Goal: Task Accomplishment & Management: Use online tool/utility

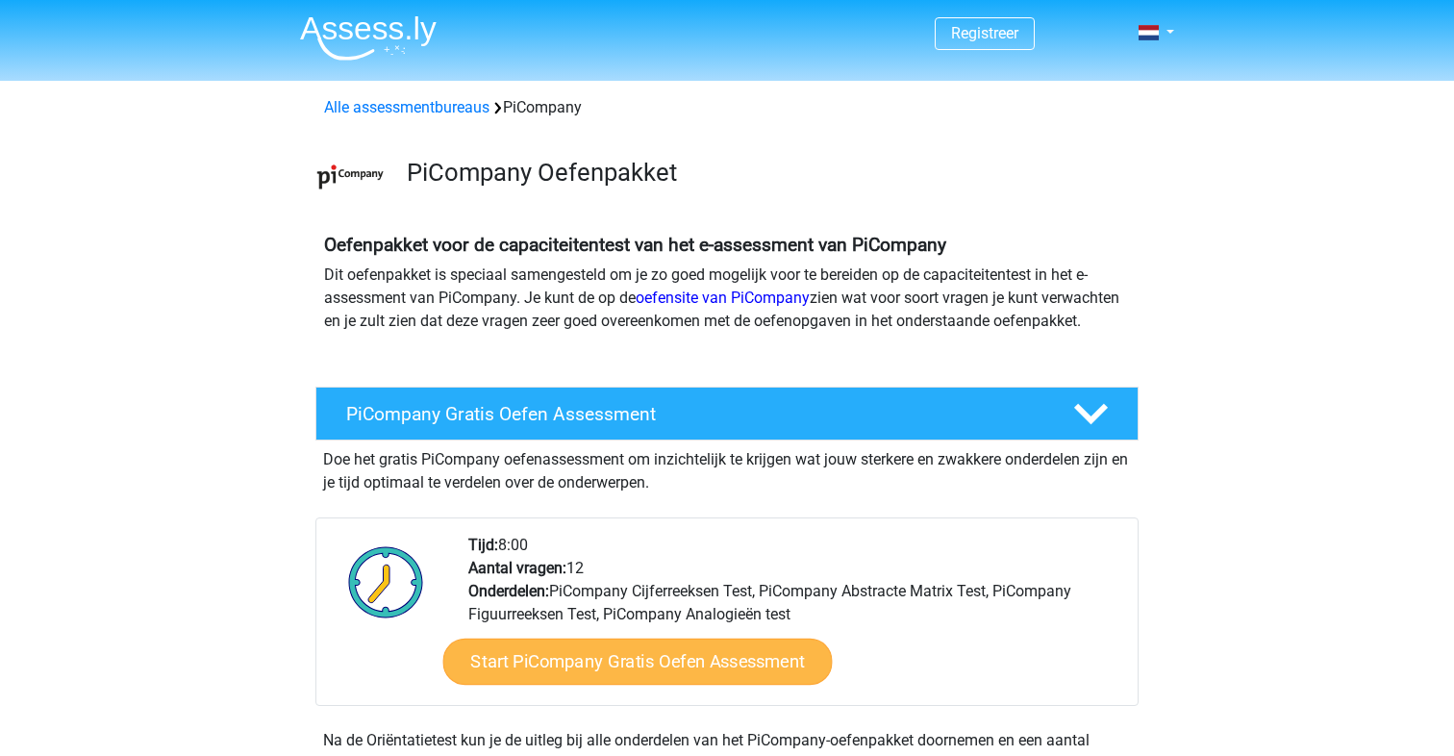
click at [621, 685] on link "Start PiCompany Gratis Oefen Assessment" at bounding box center [637, 662] width 389 height 46
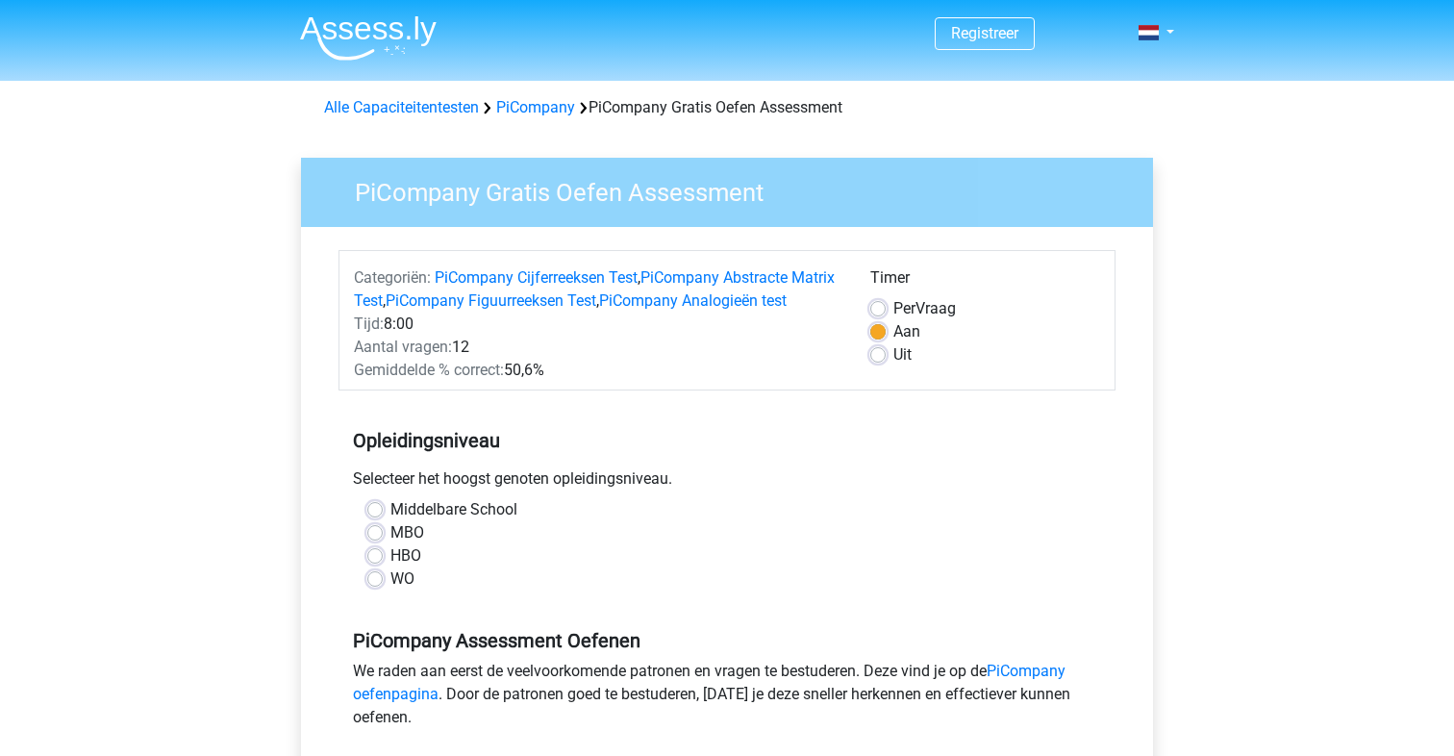
click at [893, 310] on label "Per Vraag" at bounding box center [924, 308] width 63 height 23
click at [878, 310] on input "Per Vraag" at bounding box center [877, 306] width 15 height 19
radio input "true"
click at [390, 590] on label "WO" at bounding box center [402, 578] width 24 height 23
click at [382, 587] on input "WO" at bounding box center [374, 576] width 15 height 19
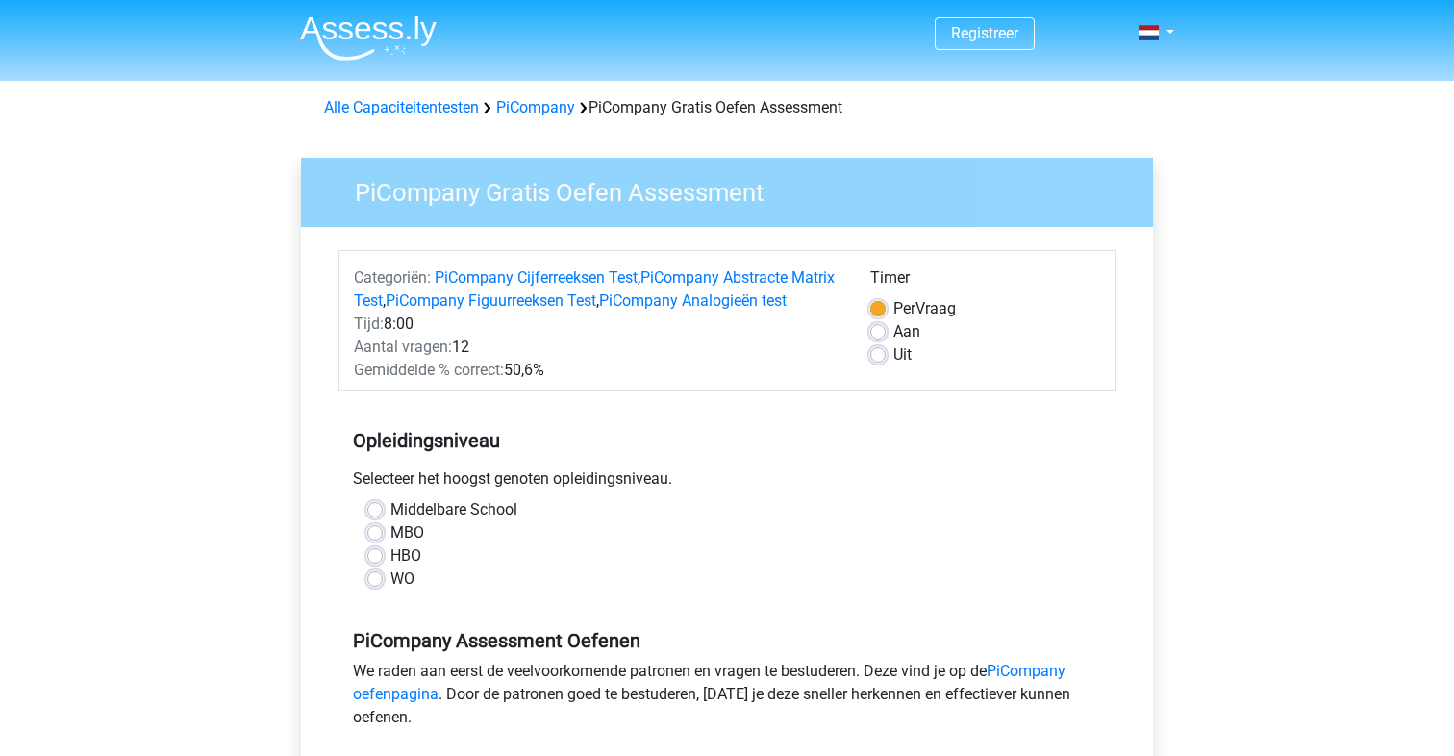
radio input "true"
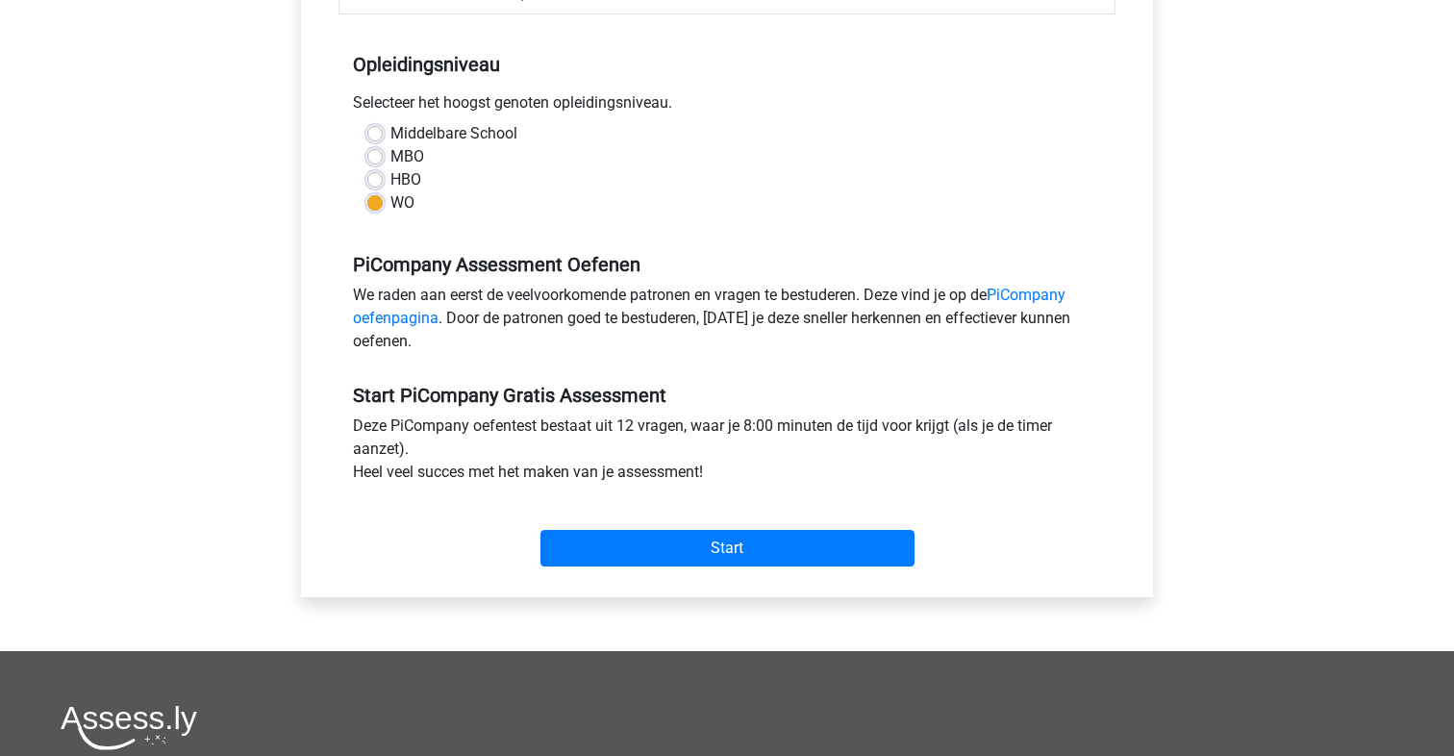
scroll to position [409, 0]
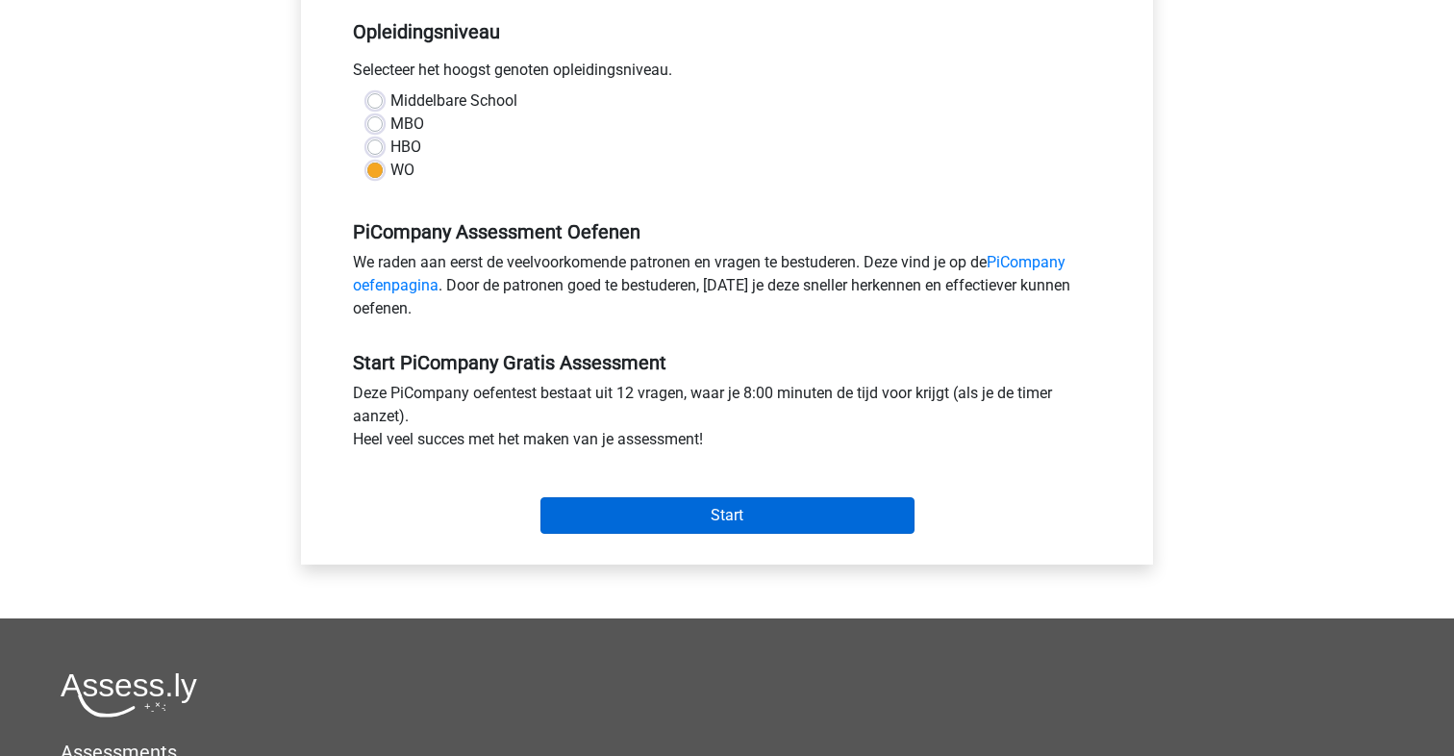
click at [727, 534] on input "Start" at bounding box center [727, 515] width 374 height 37
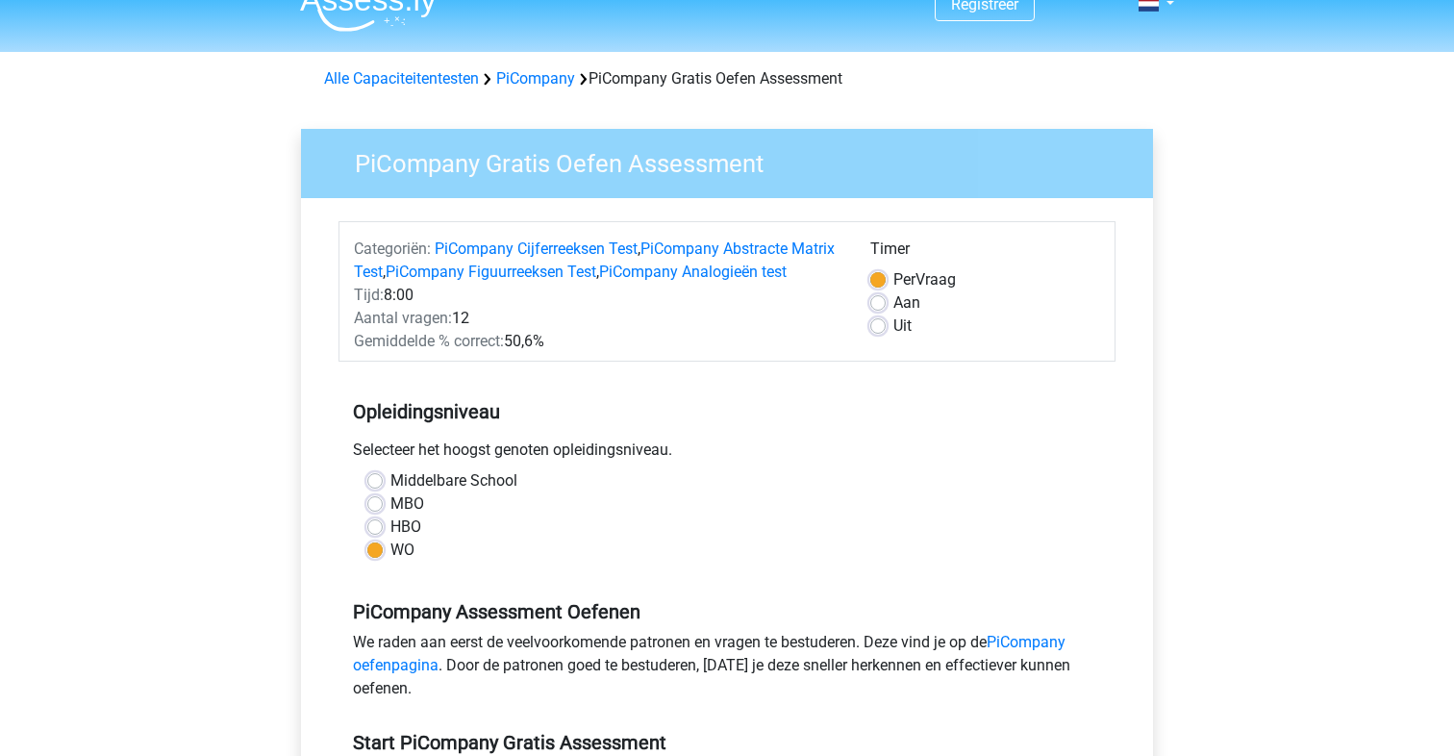
scroll to position [0, 0]
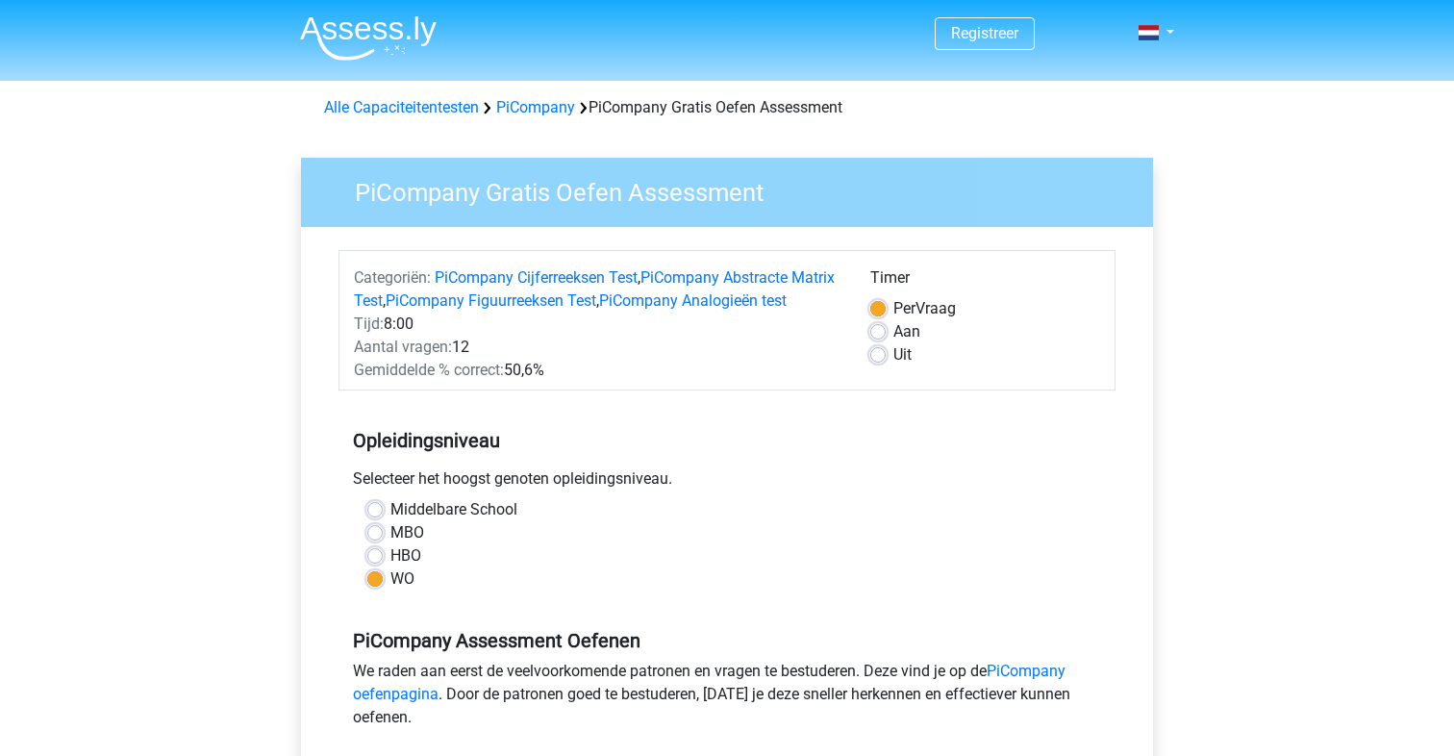
click at [893, 353] on label "Uit" at bounding box center [902, 354] width 18 height 23
click at [878, 353] on input "Uit" at bounding box center [877, 352] width 15 height 19
radio input "true"
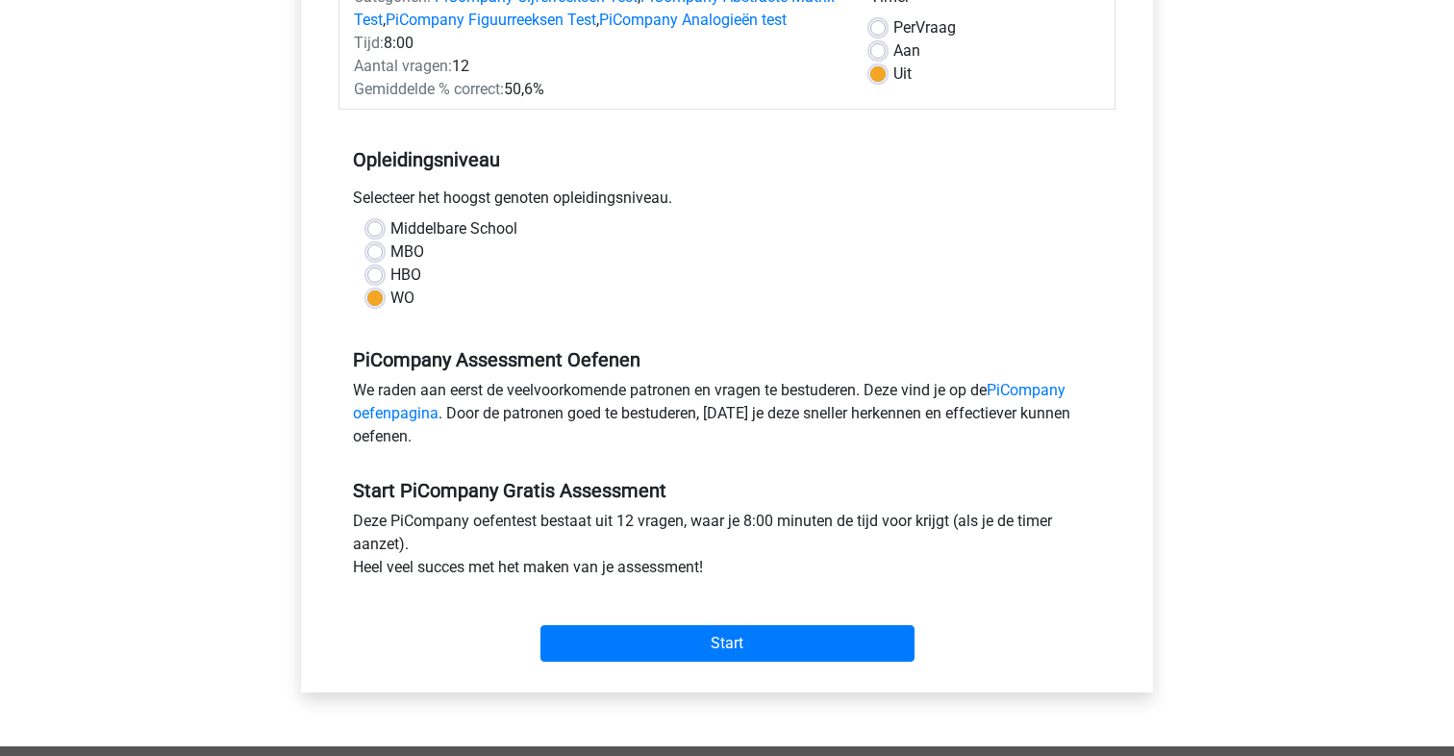
scroll to position [310, 0]
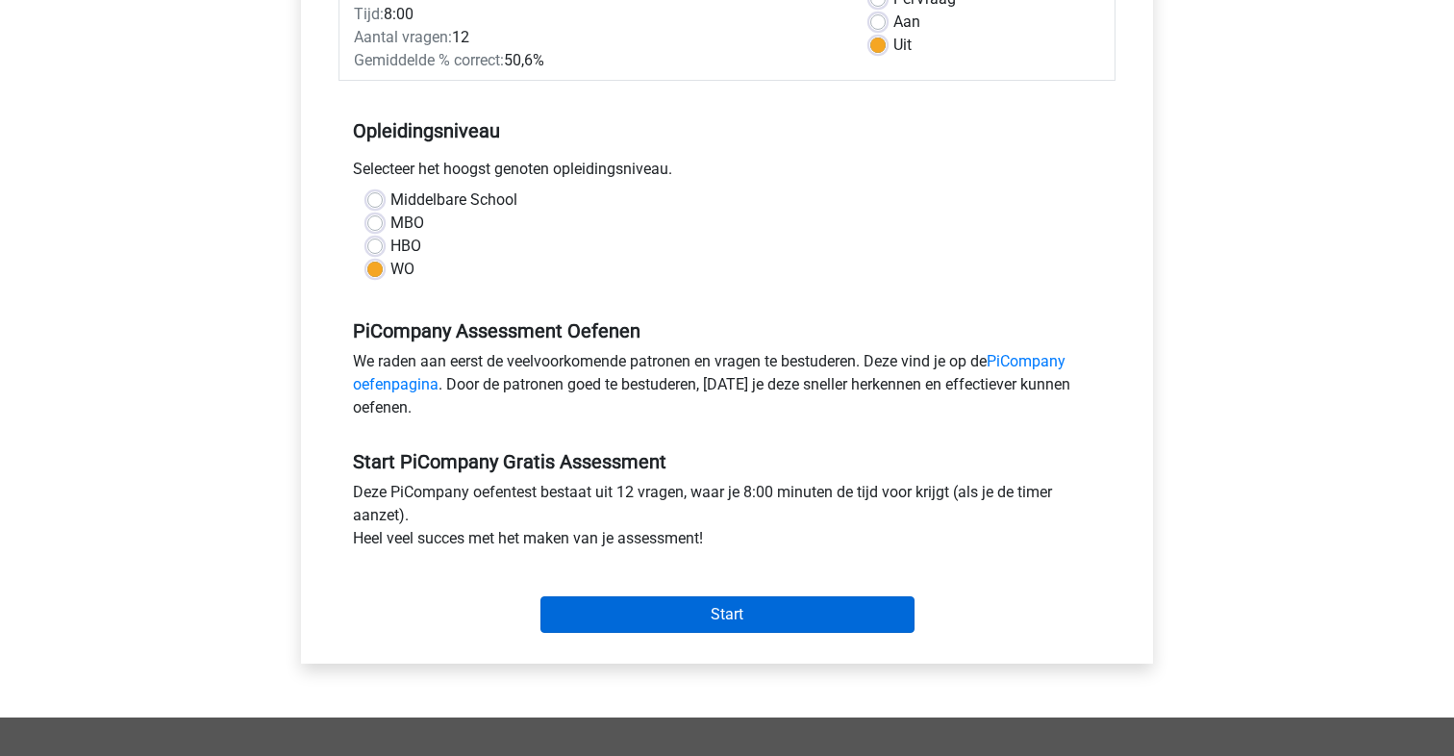
click at [739, 629] on input "Start" at bounding box center [727, 614] width 374 height 37
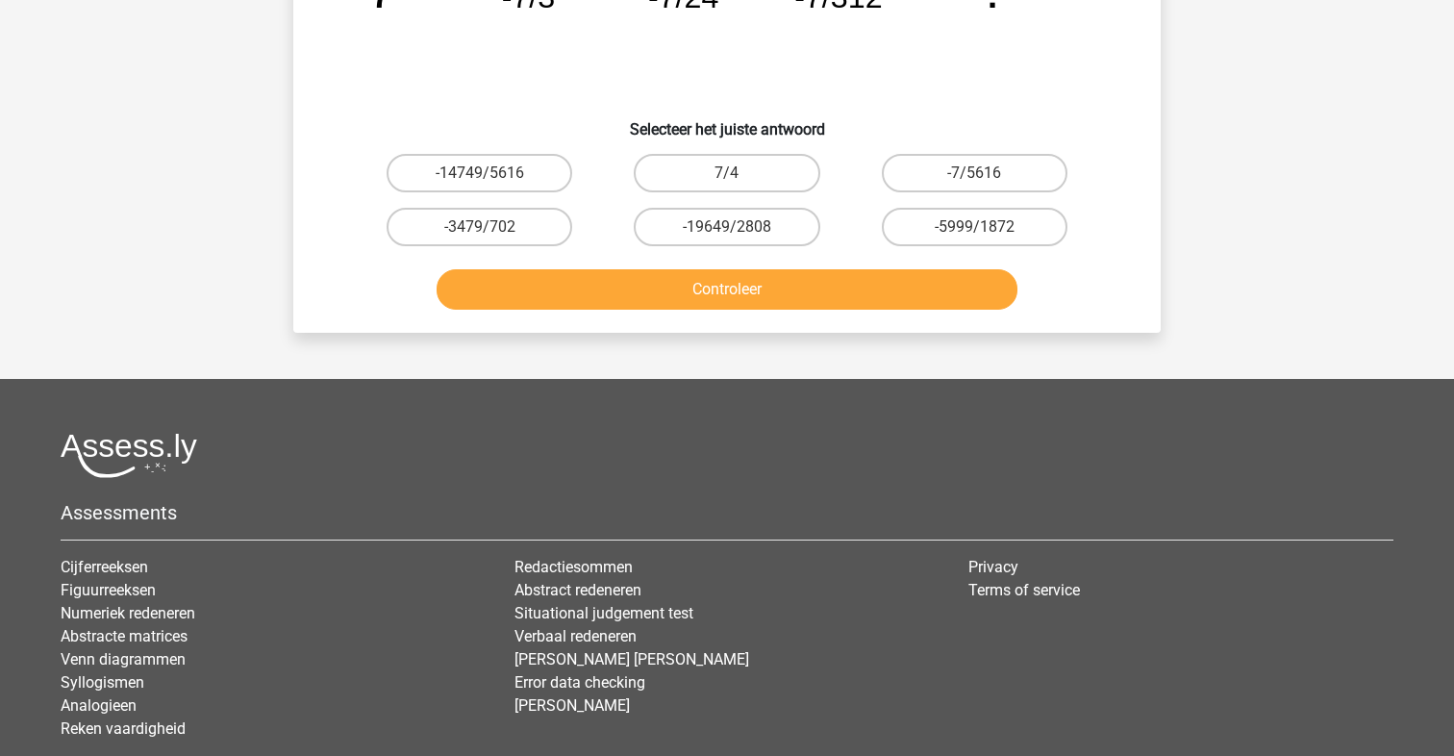
scroll to position [244, 0]
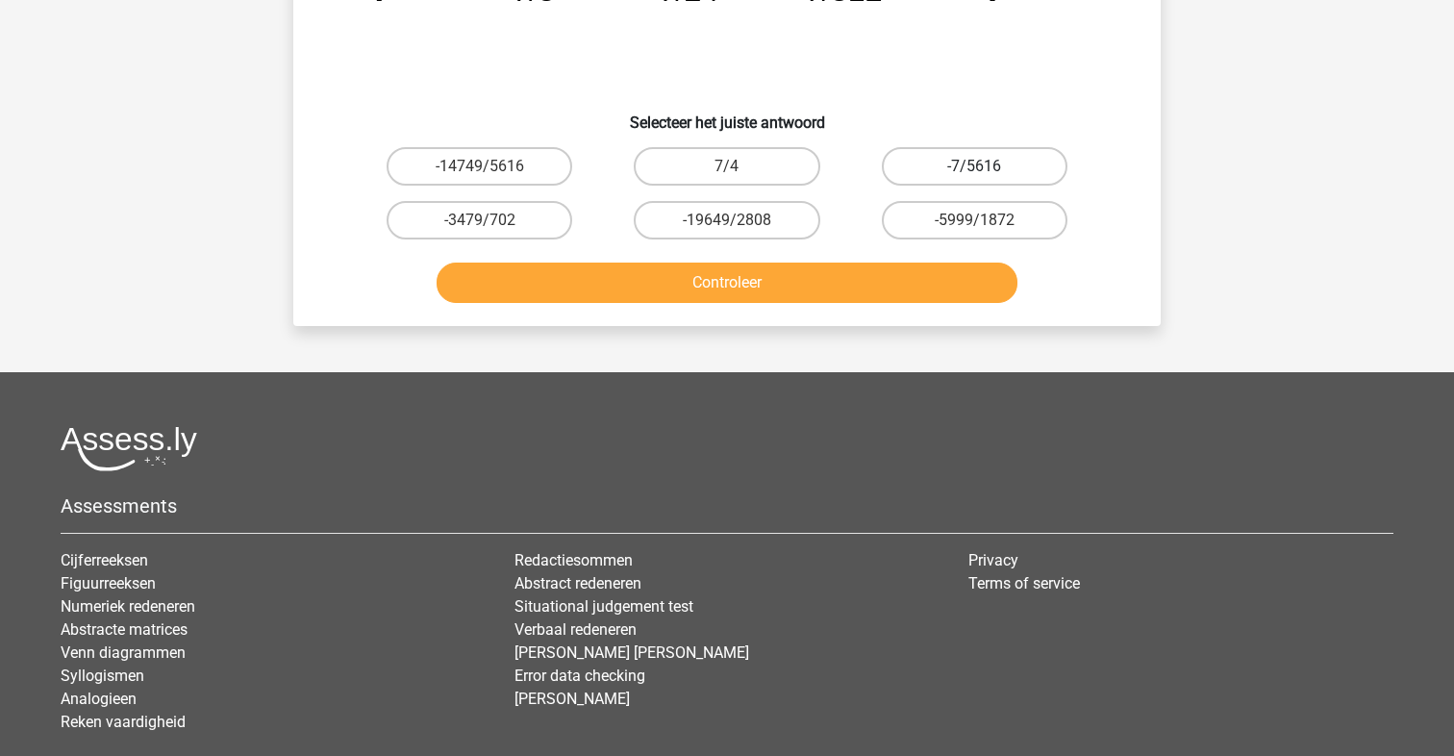
click at [975, 164] on label "-7/5616" at bounding box center [975, 166] width 186 height 38
click at [975, 166] on input "-7/5616" at bounding box center [980, 172] width 13 height 13
radio input "true"
click at [751, 287] on button "Controleer" at bounding box center [728, 283] width 582 height 40
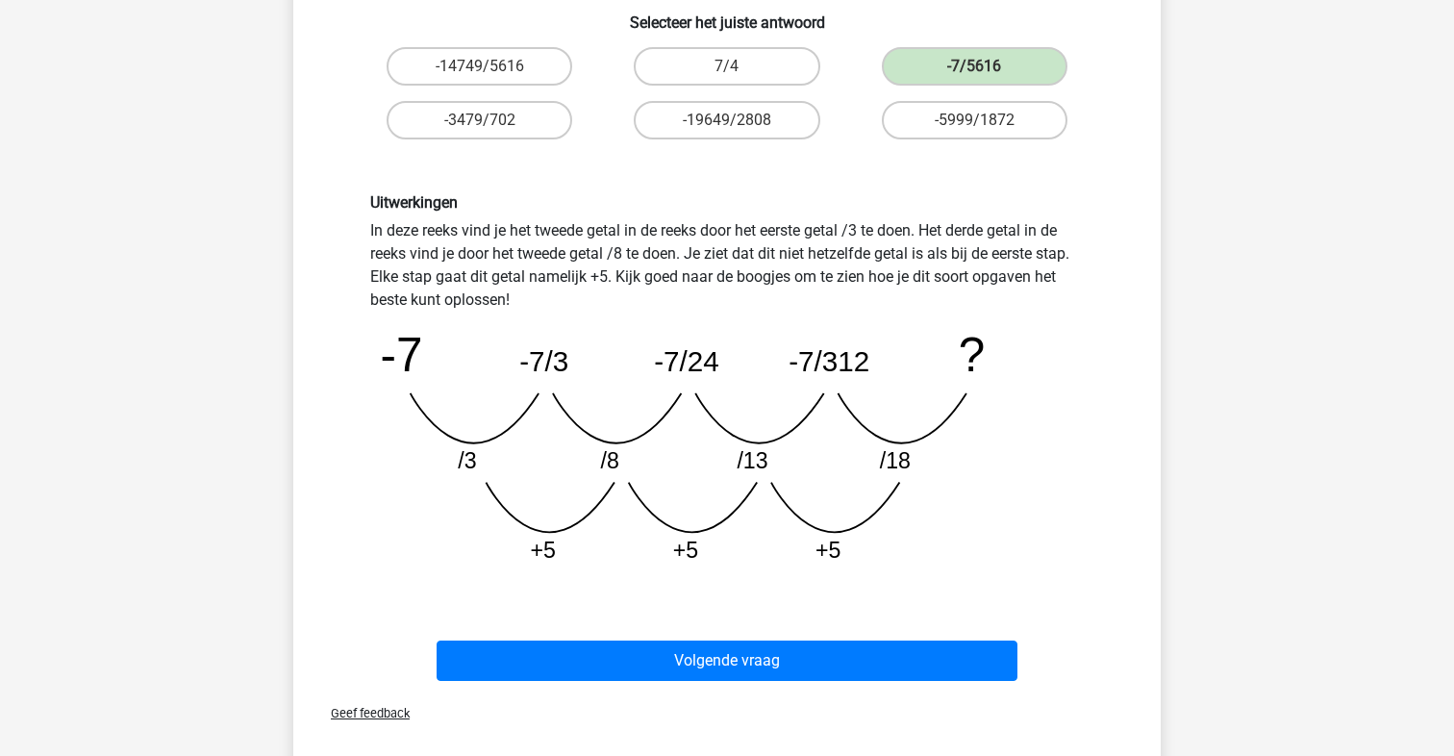
scroll to position [358, 0]
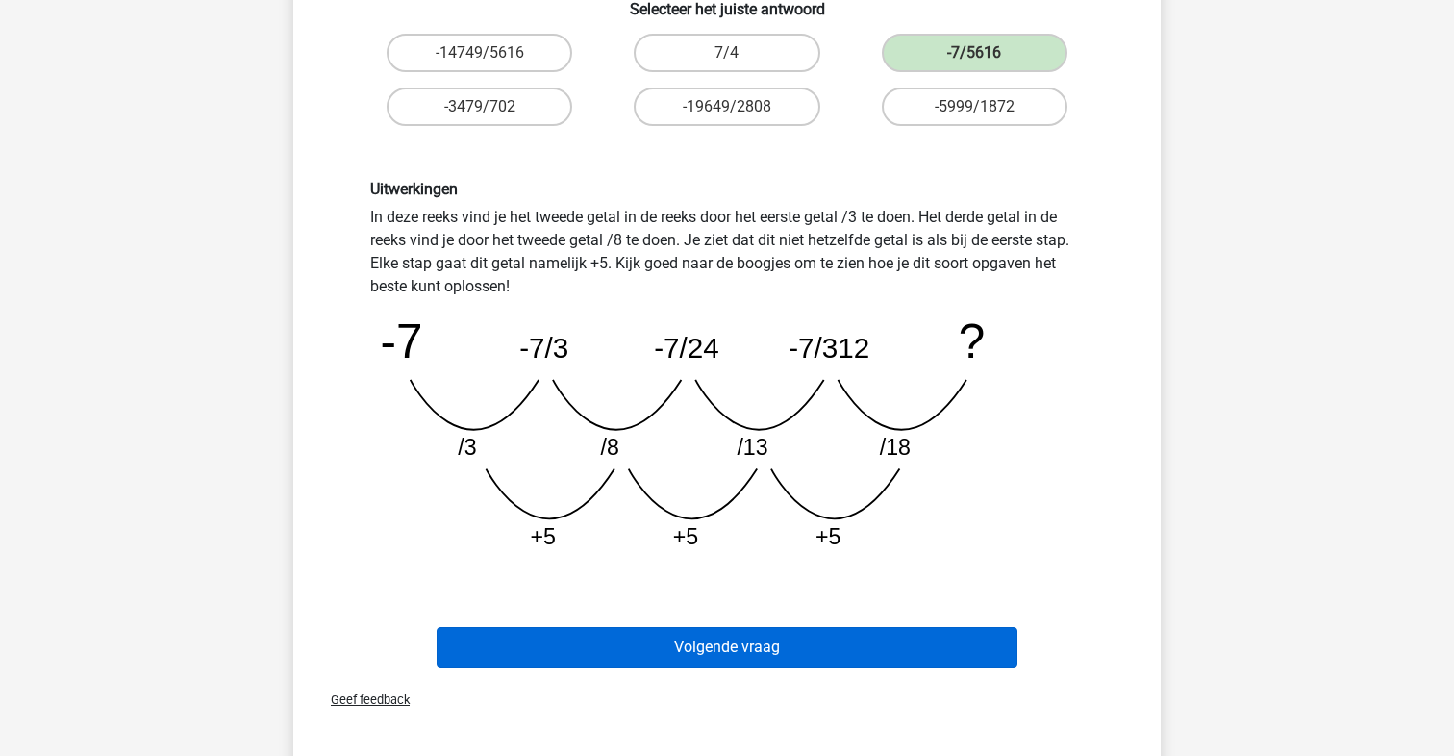
click at [723, 651] on button "Volgende vraag" at bounding box center [728, 647] width 582 height 40
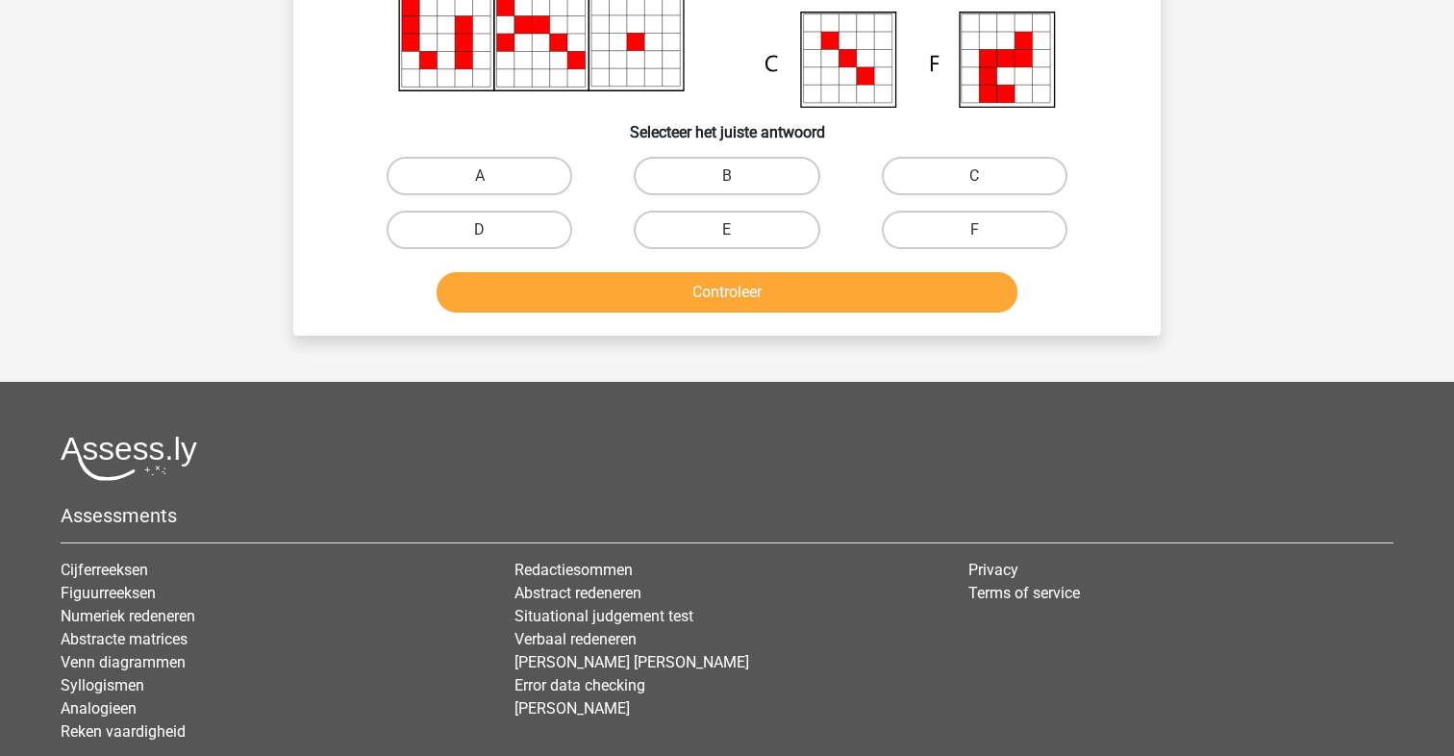
scroll to position [88, 0]
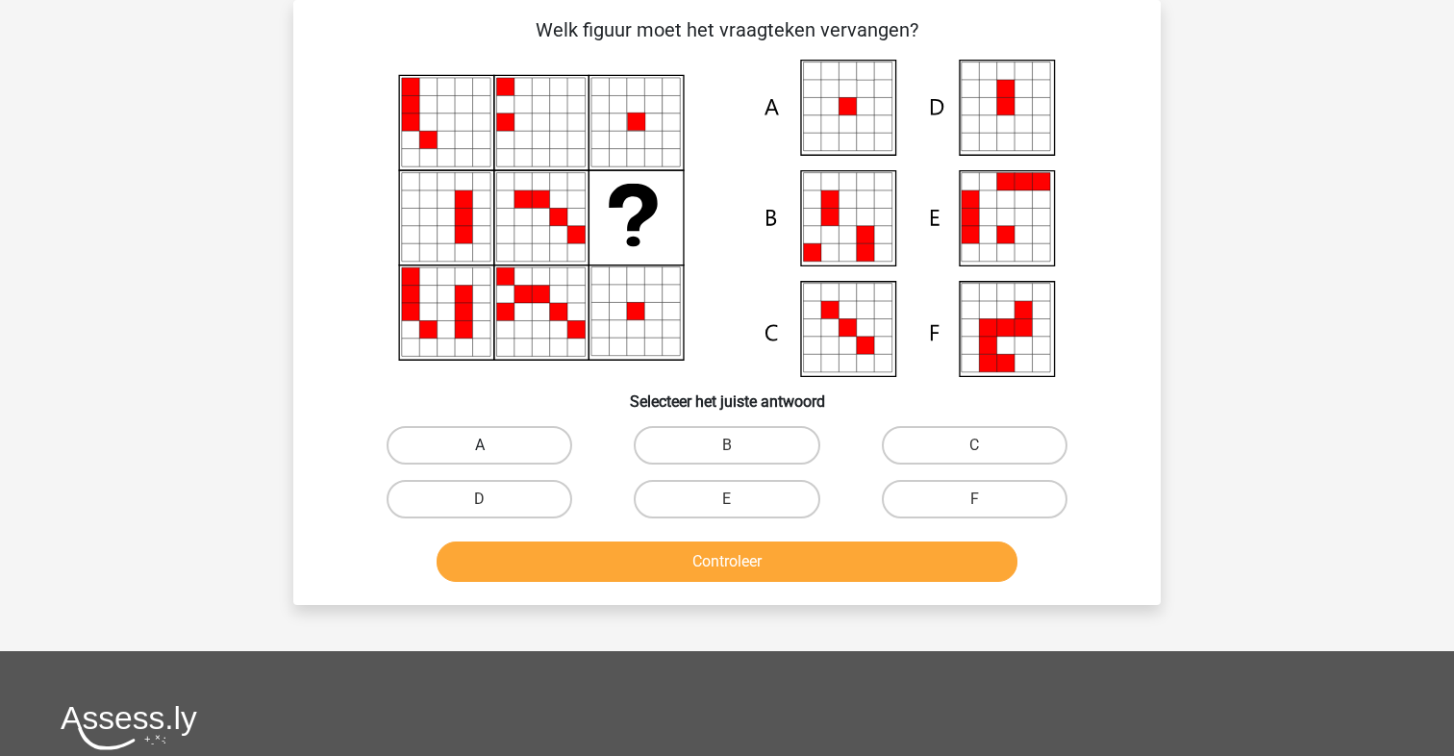
click at [491, 437] on label "A" at bounding box center [480, 445] width 186 height 38
click at [491, 445] on input "A" at bounding box center [486, 451] width 13 height 13
radio input "true"
click at [756, 561] on button "Controleer" at bounding box center [728, 561] width 582 height 40
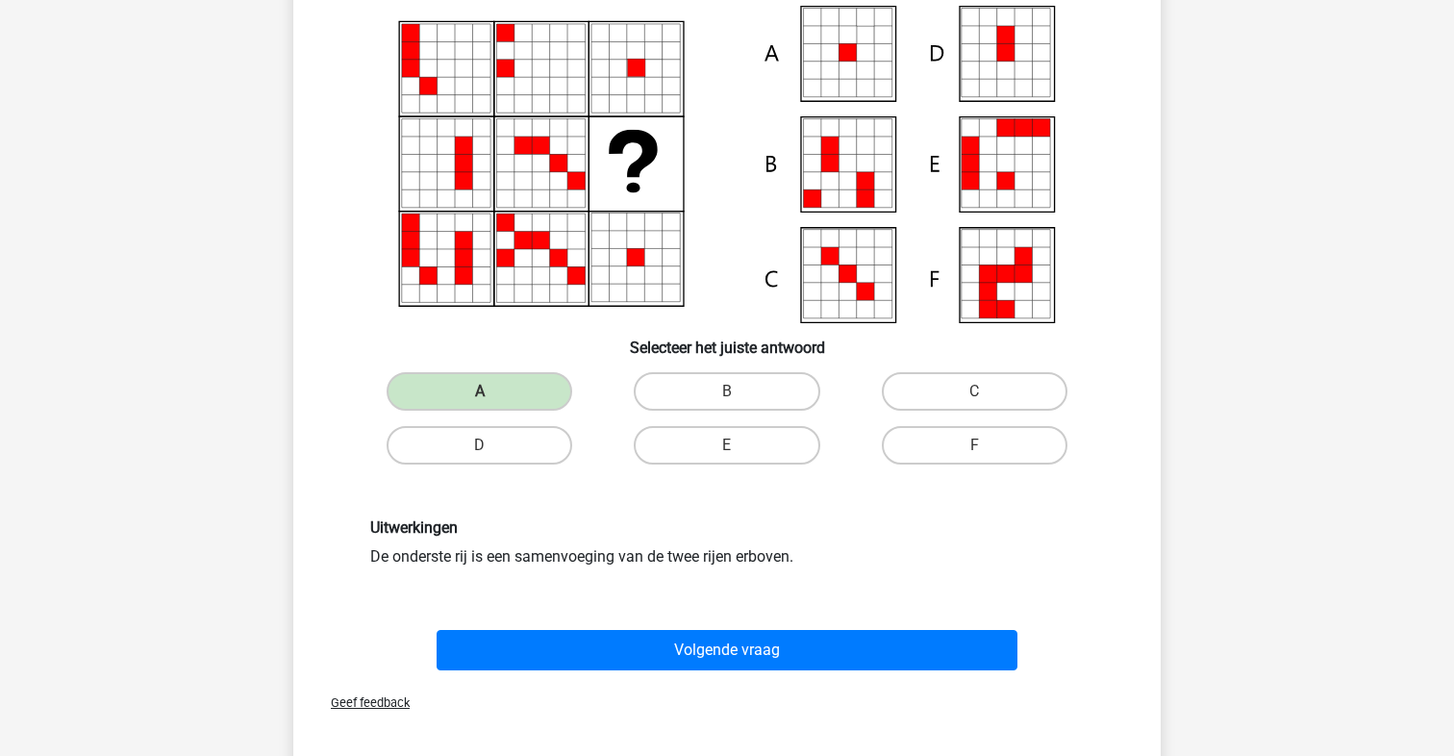
scroll to position [146, 0]
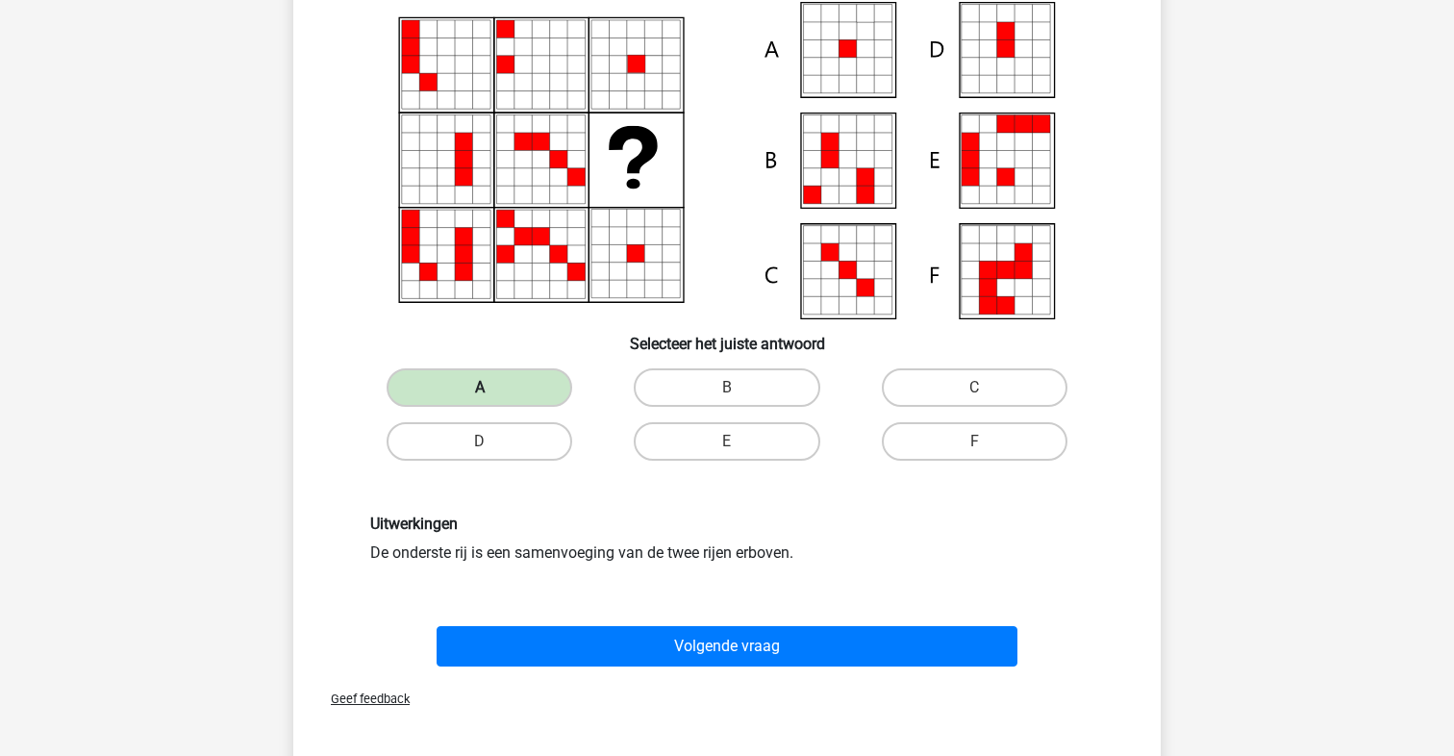
click at [496, 389] on label "A" at bounding box center [480, 387] width 186 height 38
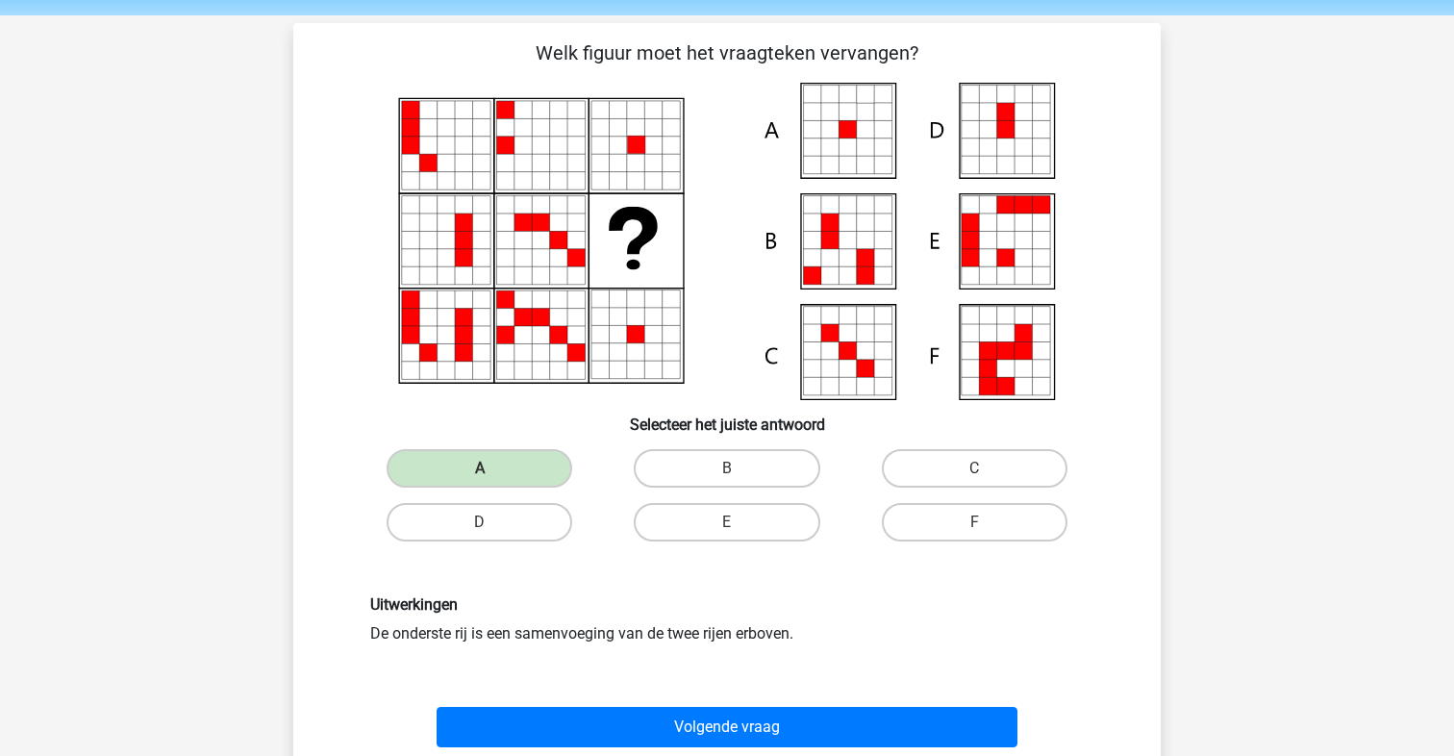
scroll to position [64, 0]
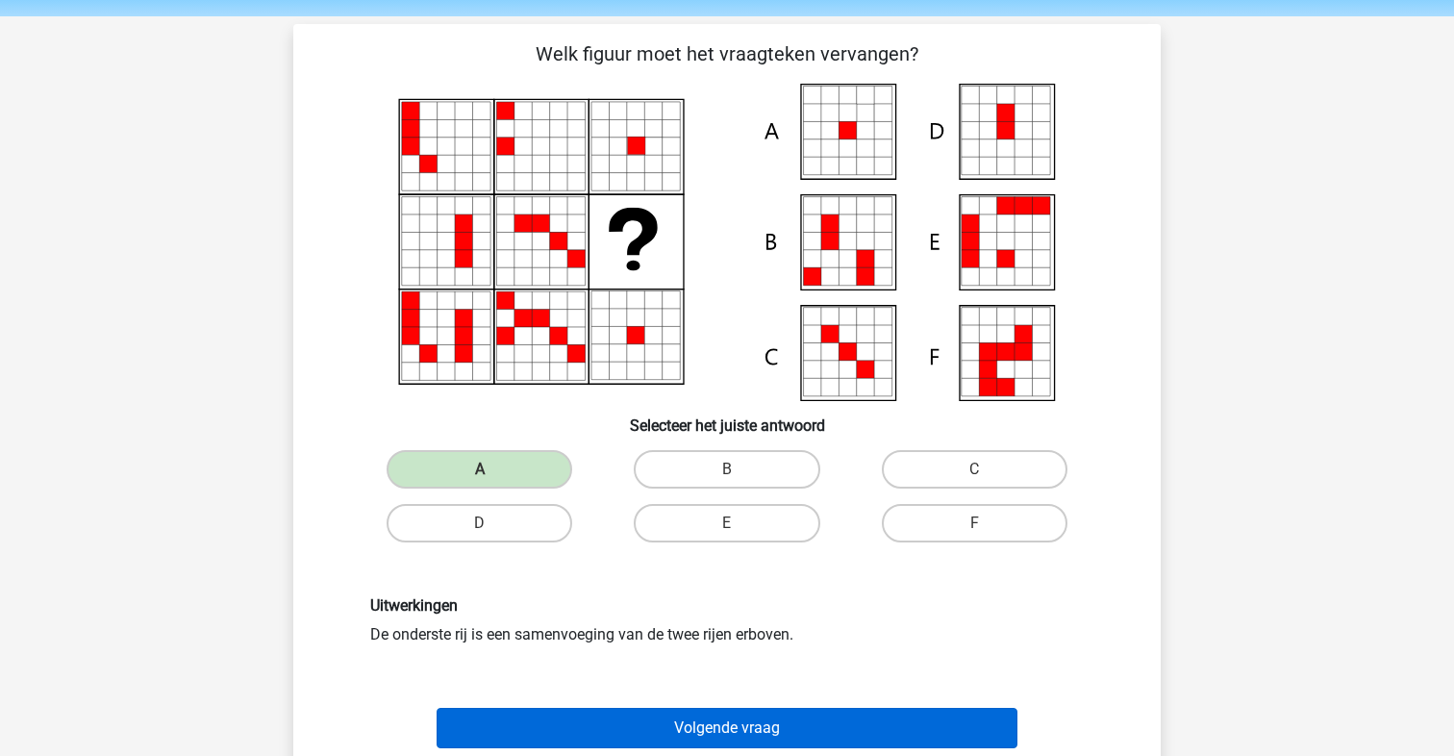
click at [738, 724] on button "Volgende vraag" at bounding box center [728, 728] width 582 height 40
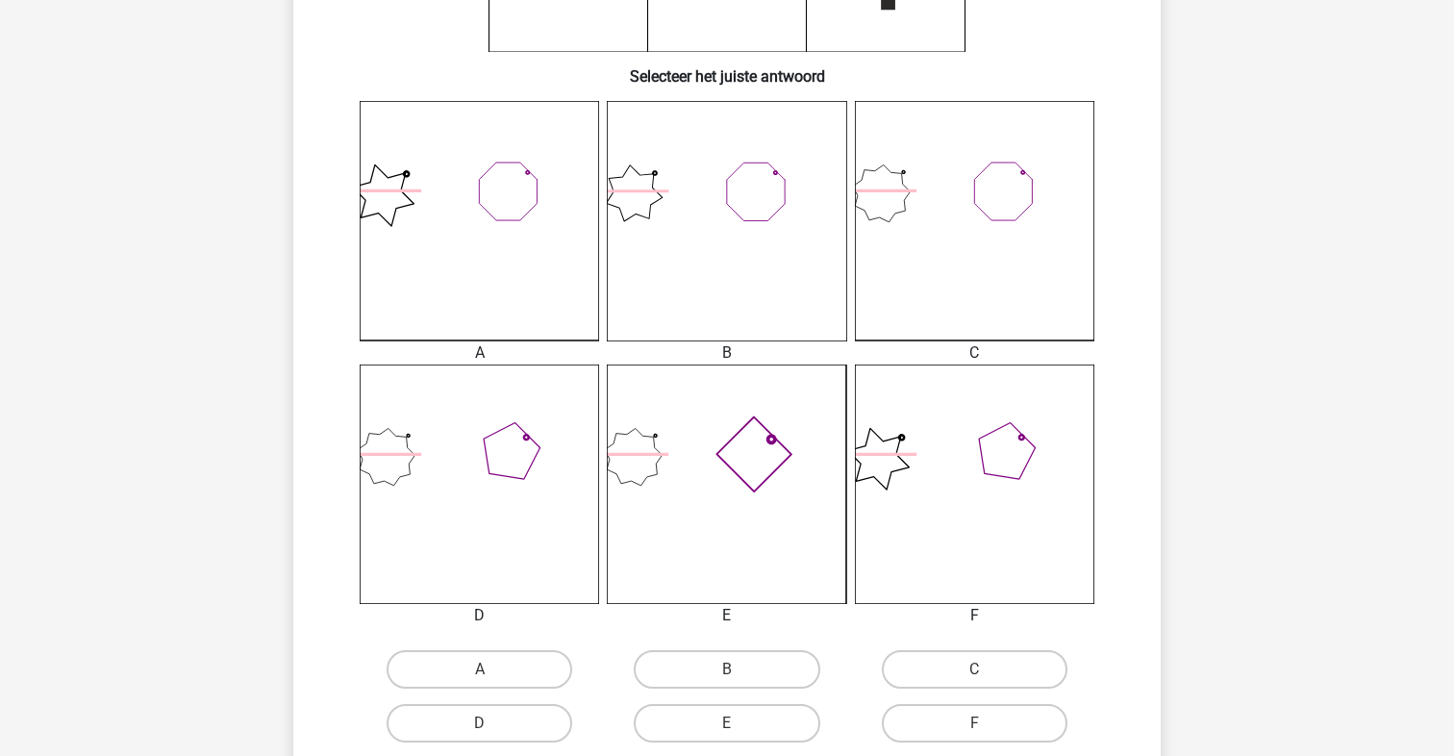
scroll to position [427, 0]
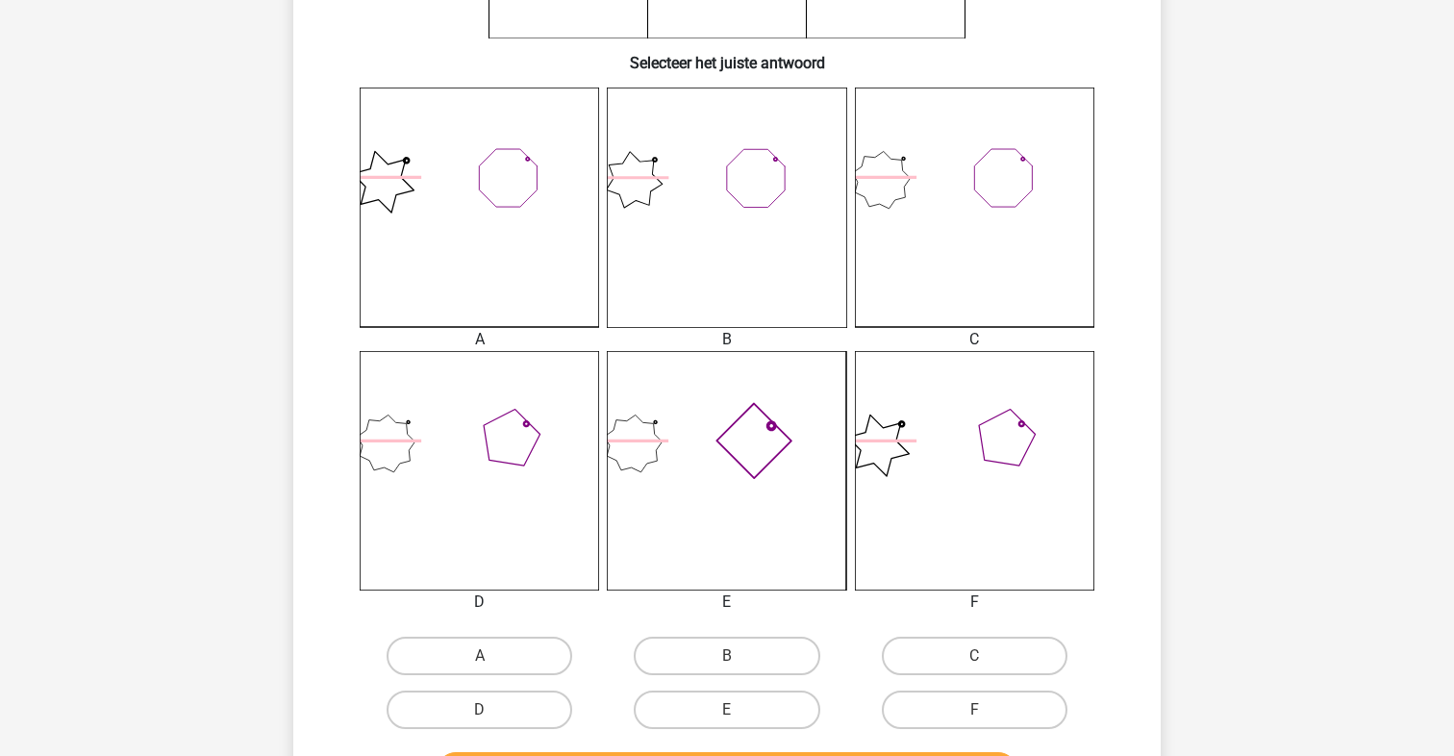
click at [738, 454] on icon at bounding box center [726, 470] width 239 height 239
click at [728, 715] on input "E" at bounding box center [733, 716] width 13 height 13
radio input "true"
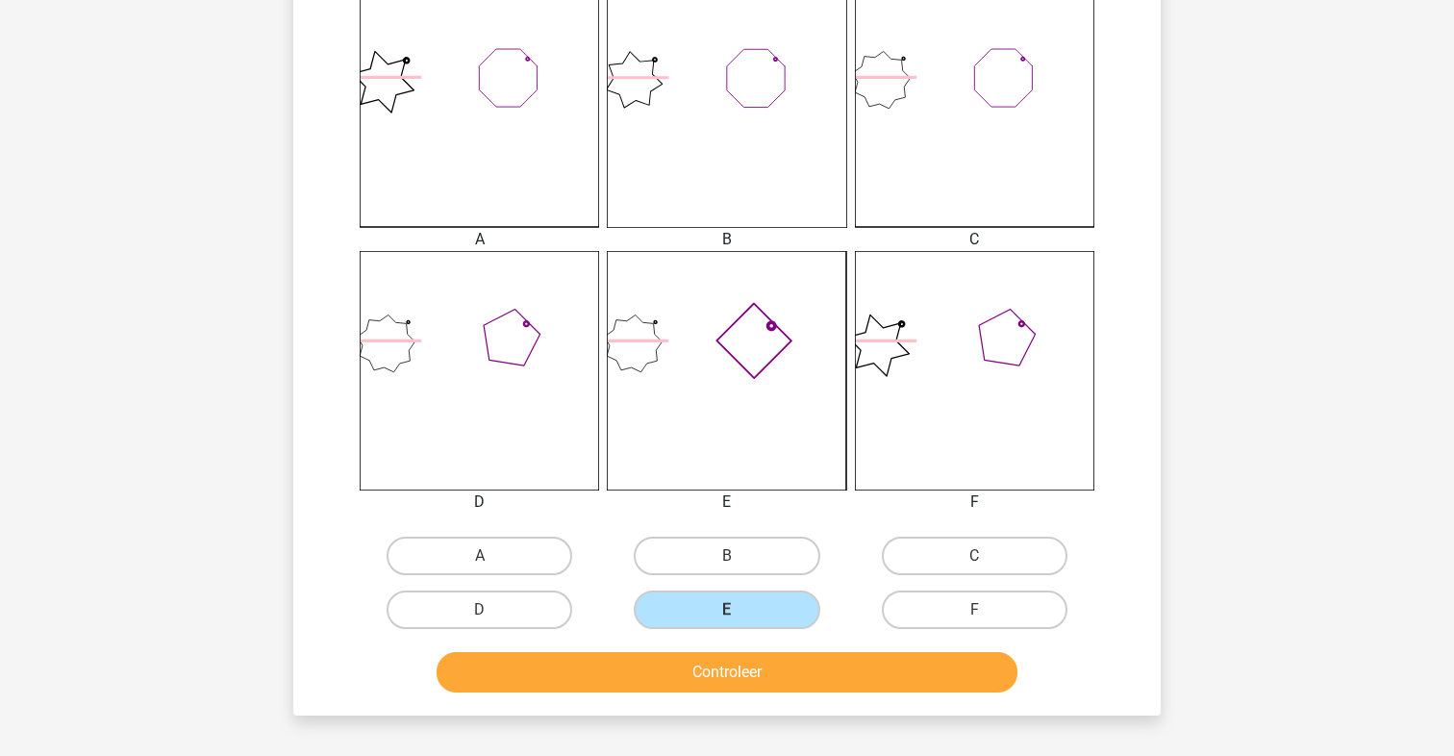
scroll to position [551, 0]
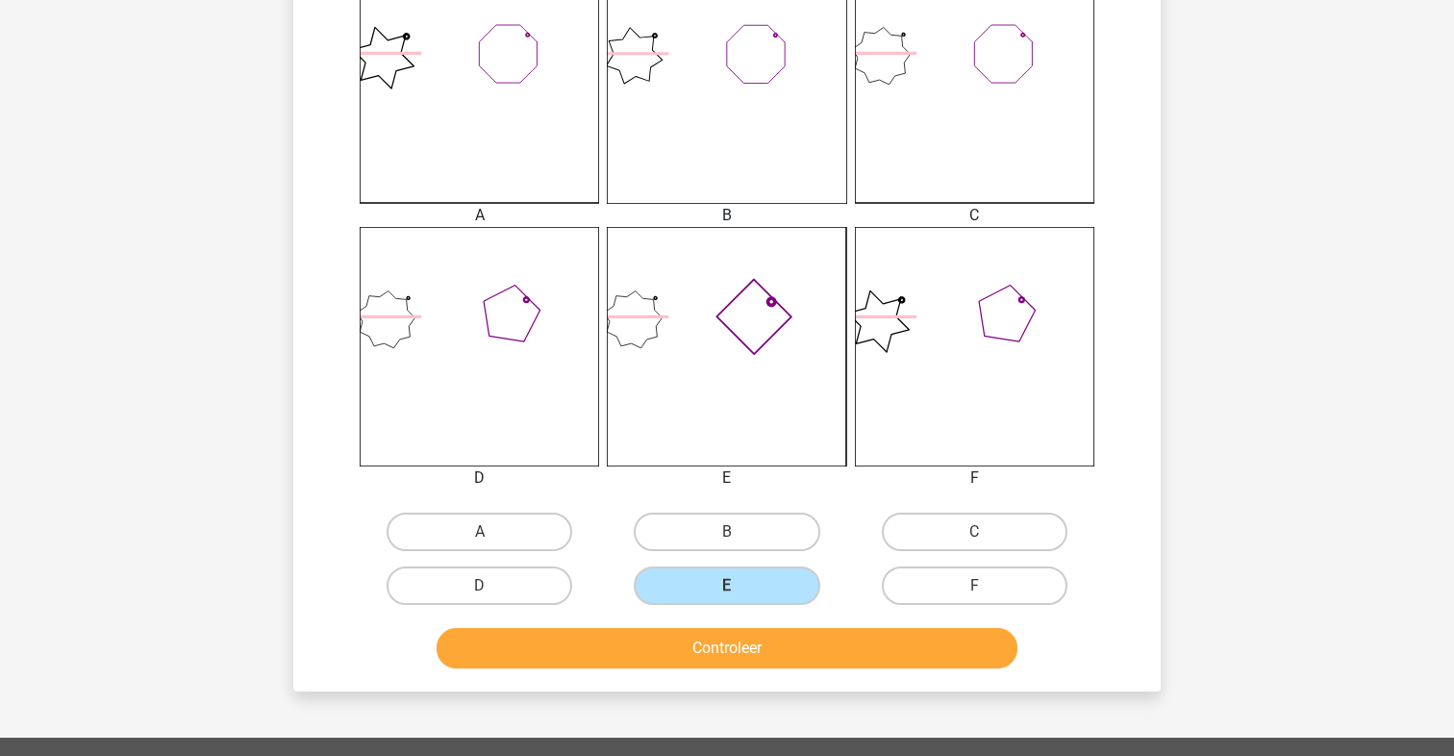
click at [738, 642] on button "Controleer" at bounding box center [728, 648] width 582 height 40
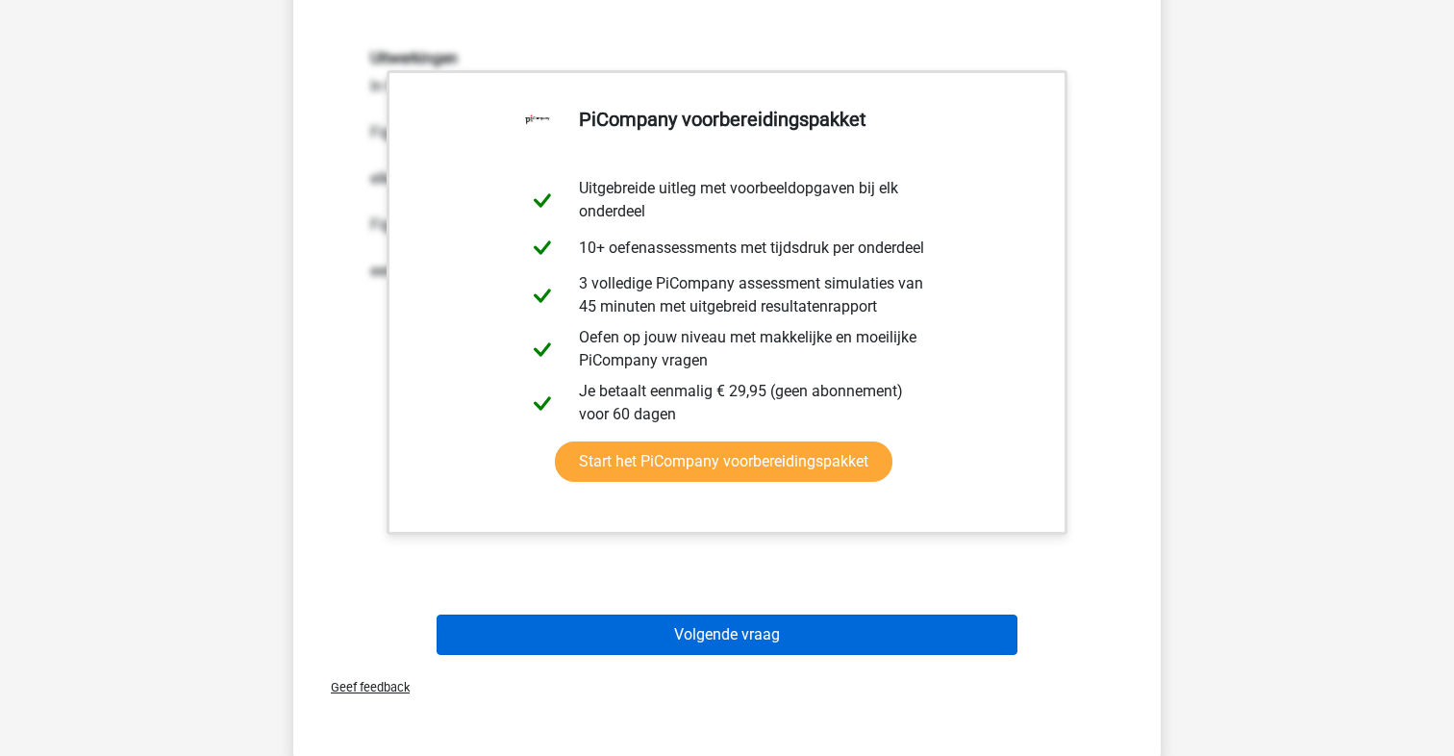
scroll to position [1207, 0]
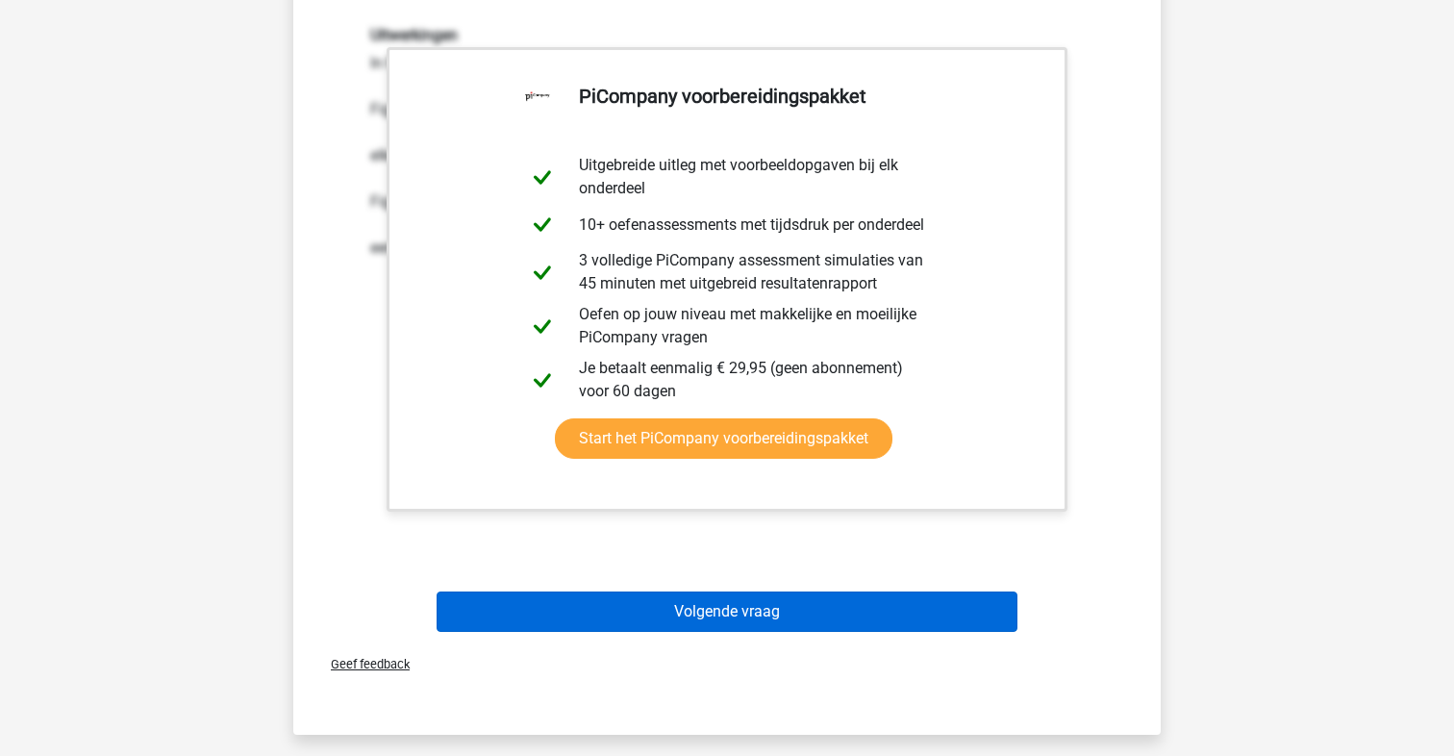
click at [737, 605] on button "Volgende vraag" at bounding box center [728, 611] width 582 height 40
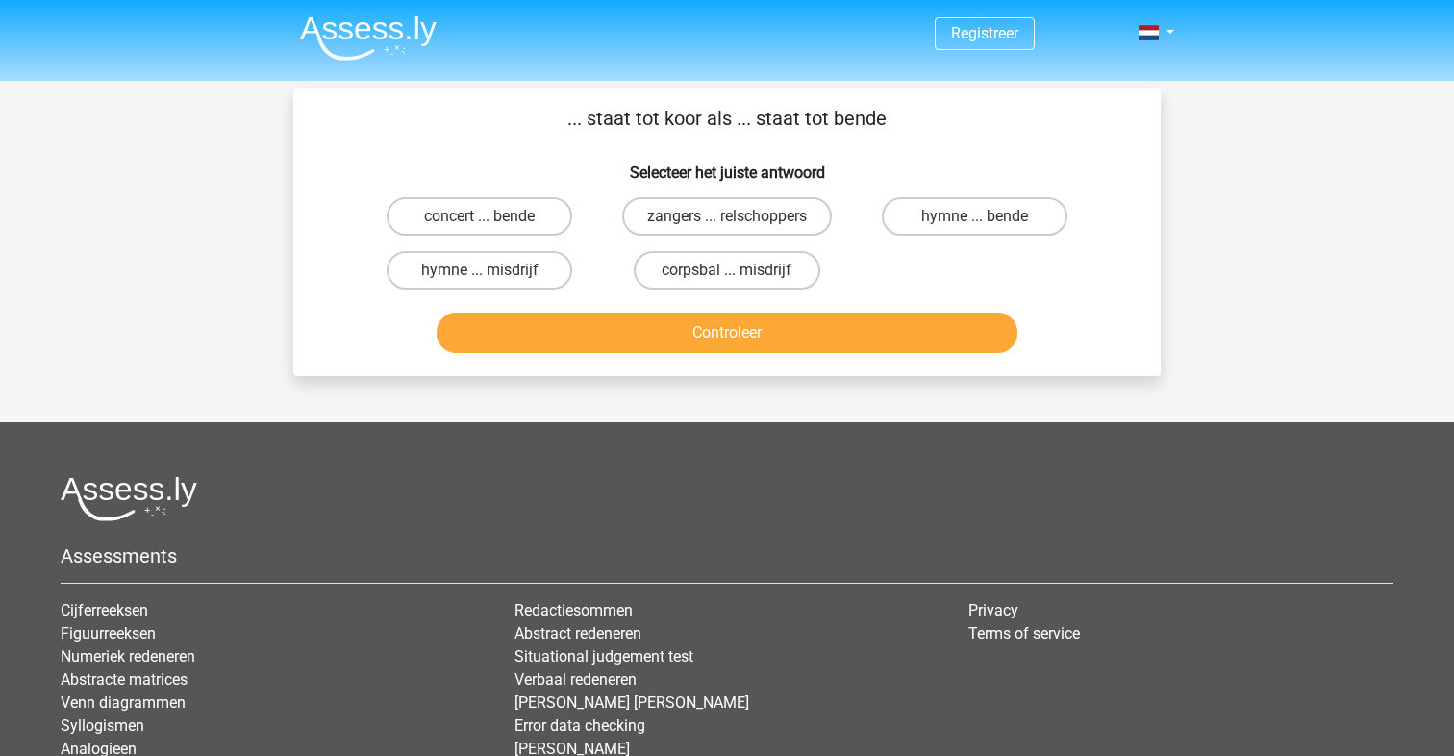
scroll to position [0, 0]
click at [741, 220] on label "zangers ... relschoppers" at bounding box center [727, 216] width 210 height 38
click at [740, 220] on input "zangers ... relschoppers" at bounding box center [733, 222] width 13 height 13
radio input "true"
click at [730, 332] on button "Controleer" at bounding box center [728, 333] width 582 height 40
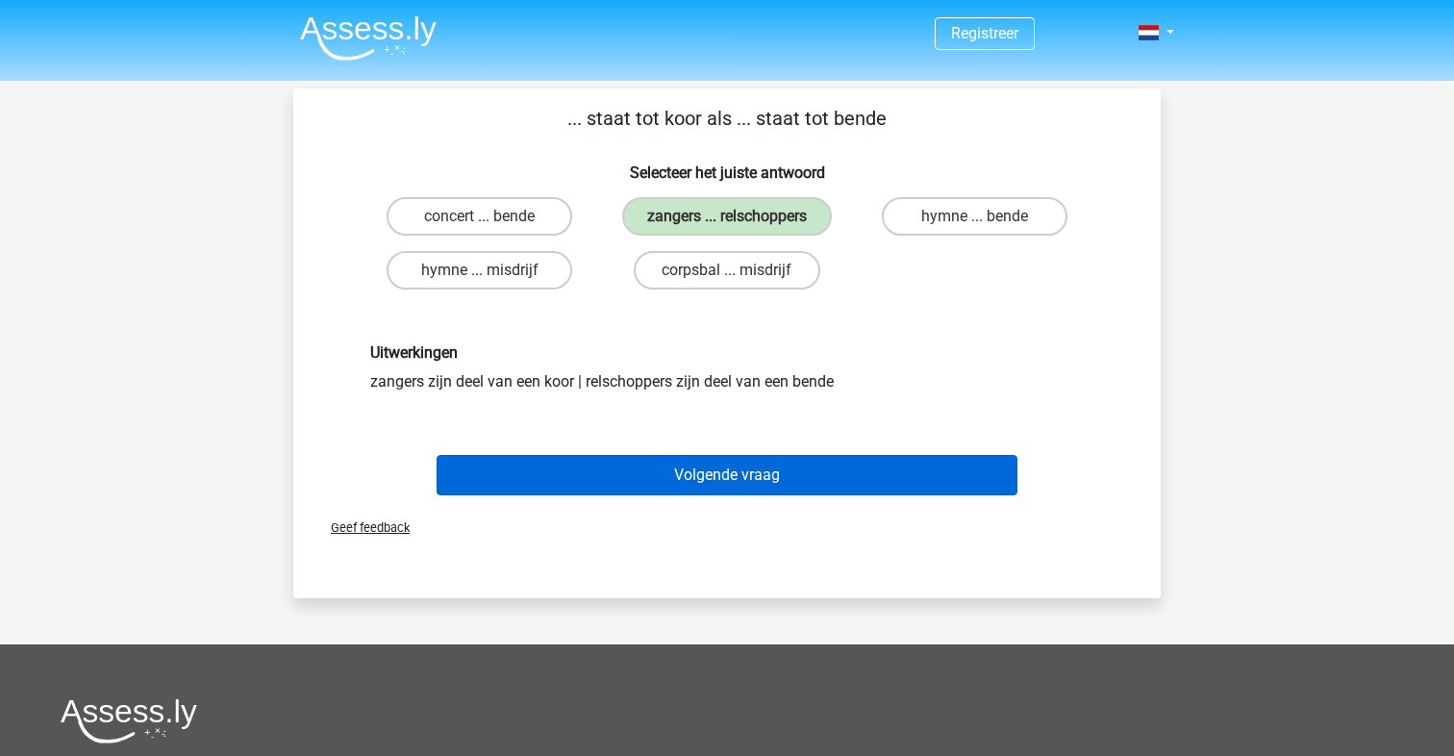
click at [741, 481] on button "Volgende vraag" at bounding box center [728, 475] width 582 height 40
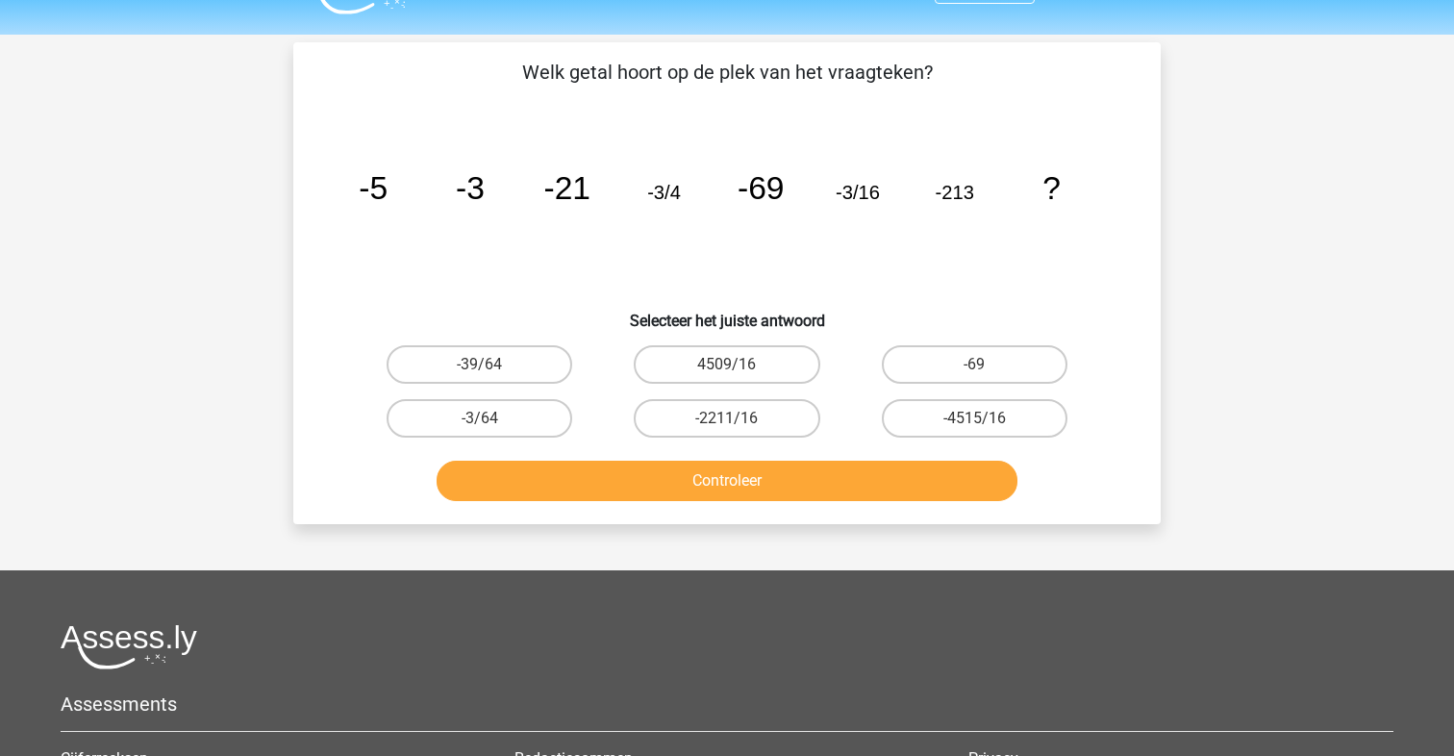
scroll to position [46, 0]
click at [485, 418] on input "-3/64" at bounding box center [486, 424] width 13 height 13
radio input "true"
click at [750, 483] on button "Controleer" at bounding box center [728, 481] width 582 height 40
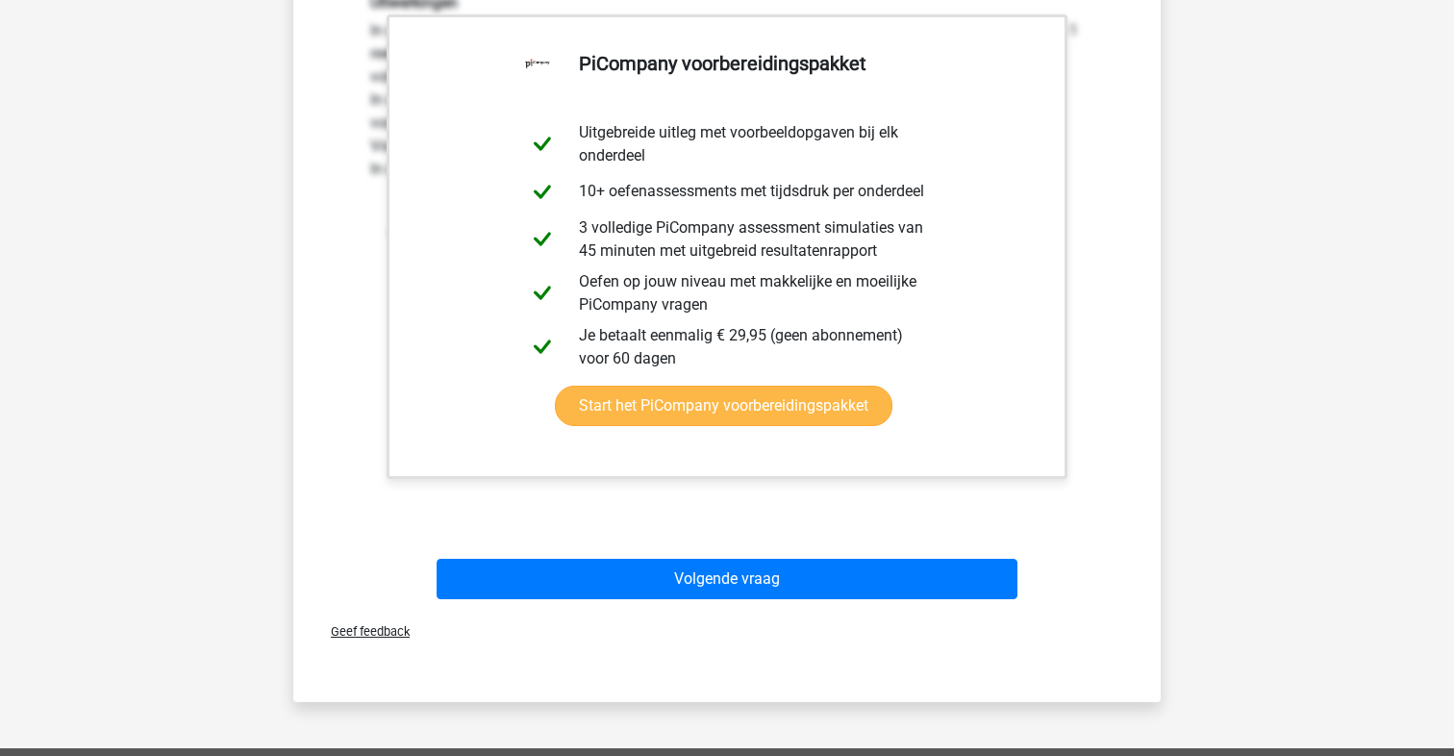
scroll to position [572, 0]
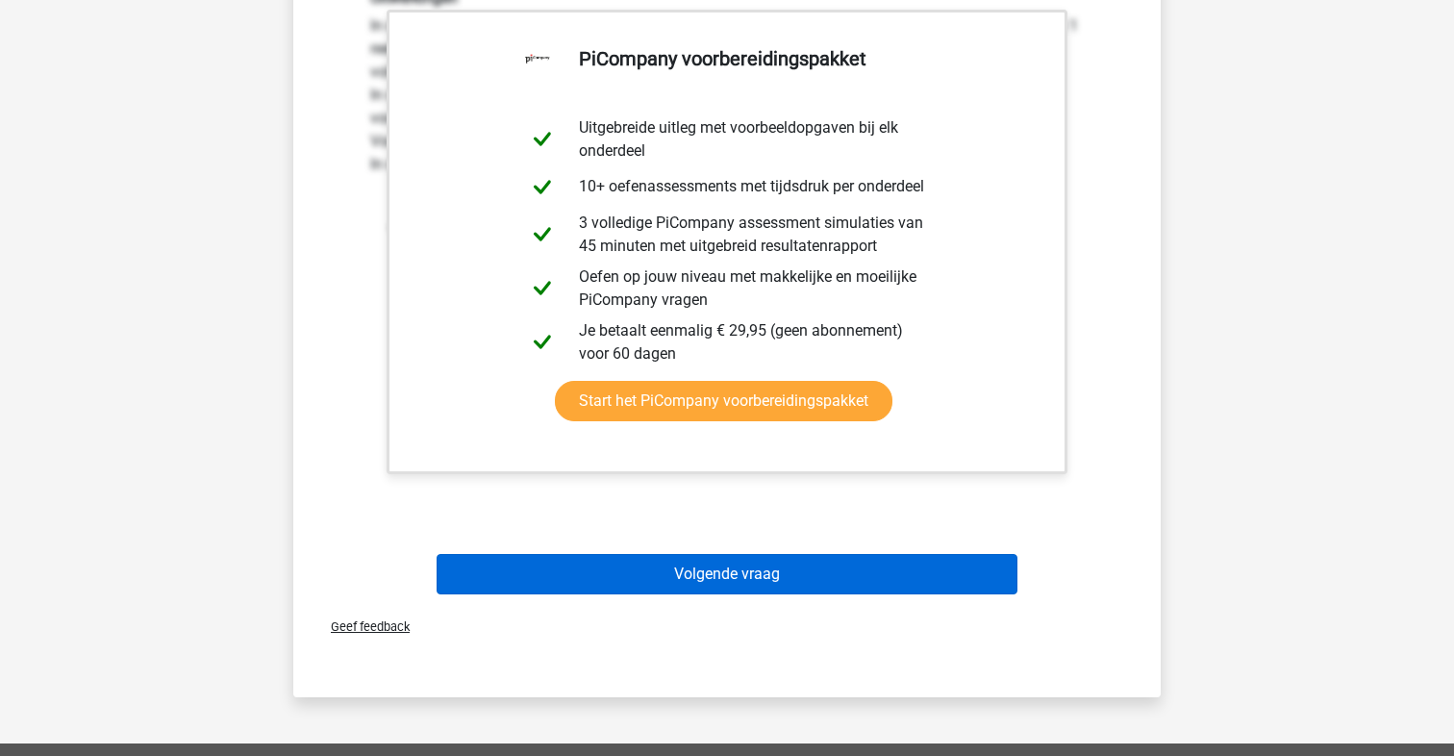
click at [736, 576] on button "Volgende vraag" at bounding box center [728, 574] width 582 height 40
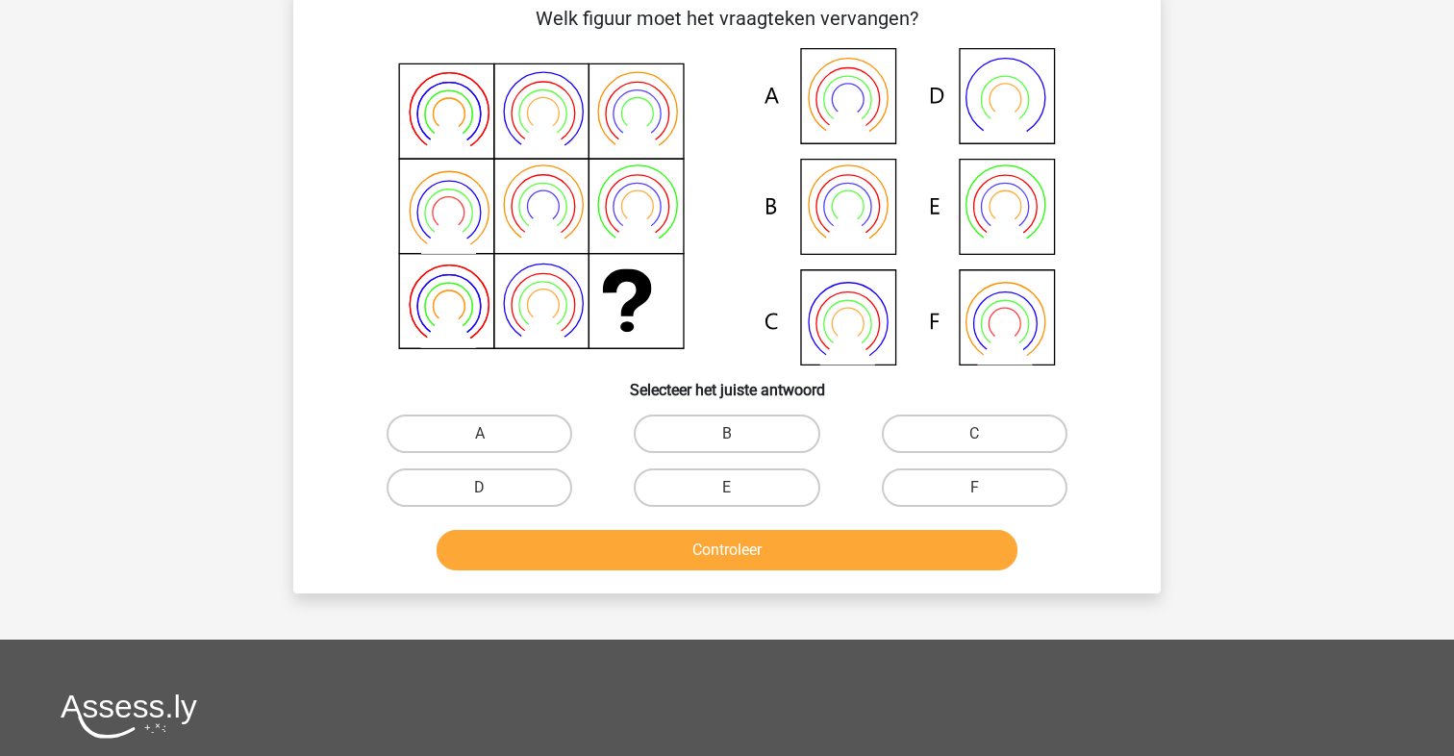
scroll to position [88, 0]
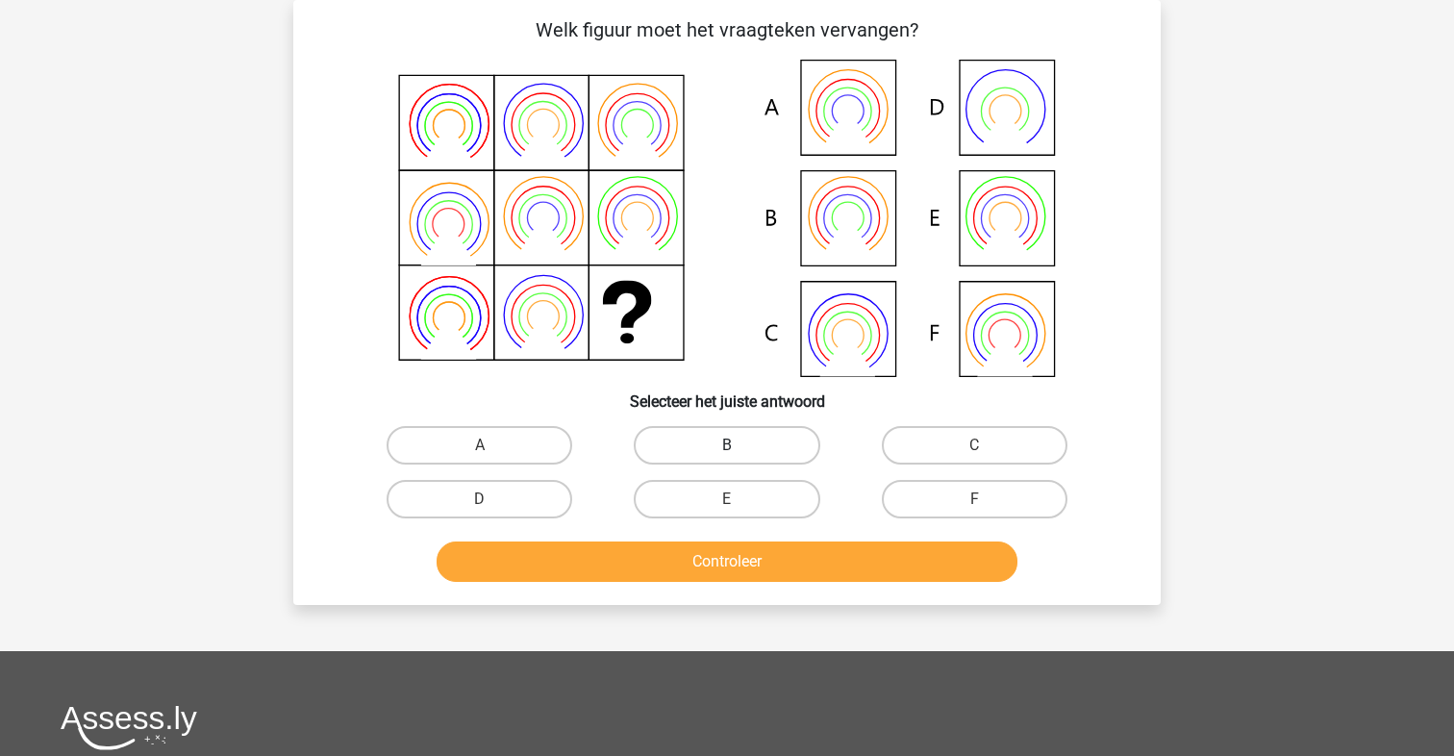
click at [745, 441] on label "B" at bounding box center [727, 445] width 186 height 38
click at [740, 445] on input "B" at bounding box center [733, 451] width 13 height 13
radio input "true"
click at [736, 560] on button "Controleer" at bounding box center [728, 561] width 582 height 40
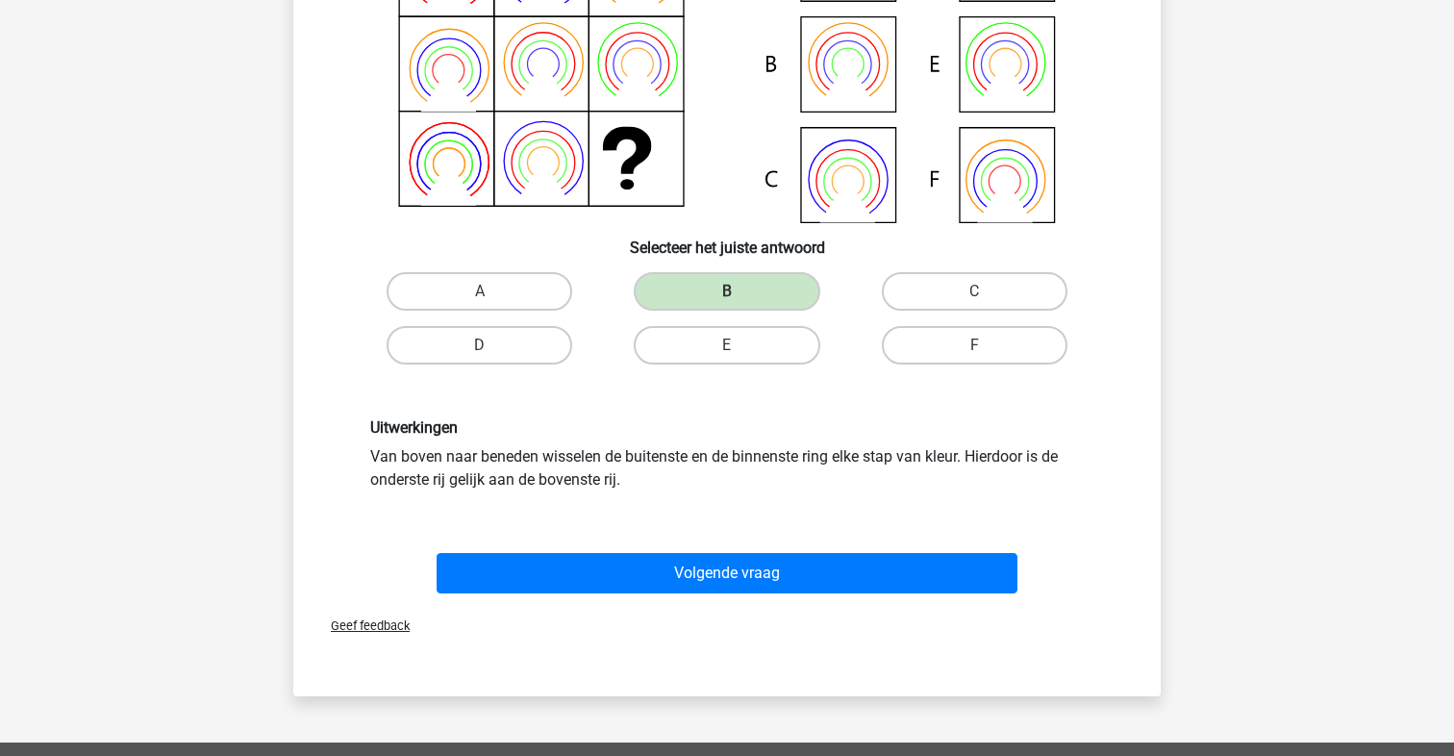
scroll to position [247, 0]
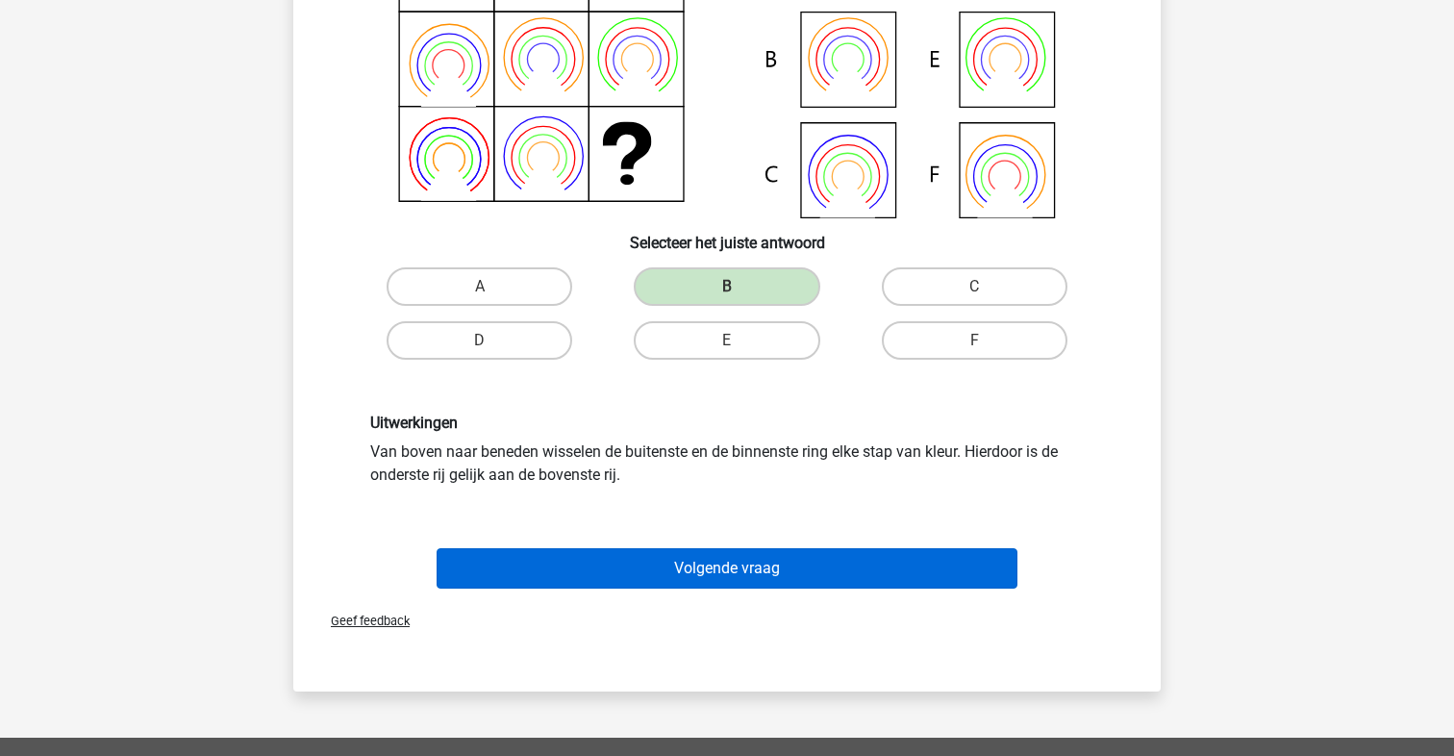
click at [727, 570] on button "Volgende vraag" at bounding box center [728, 568] width 582 height 40
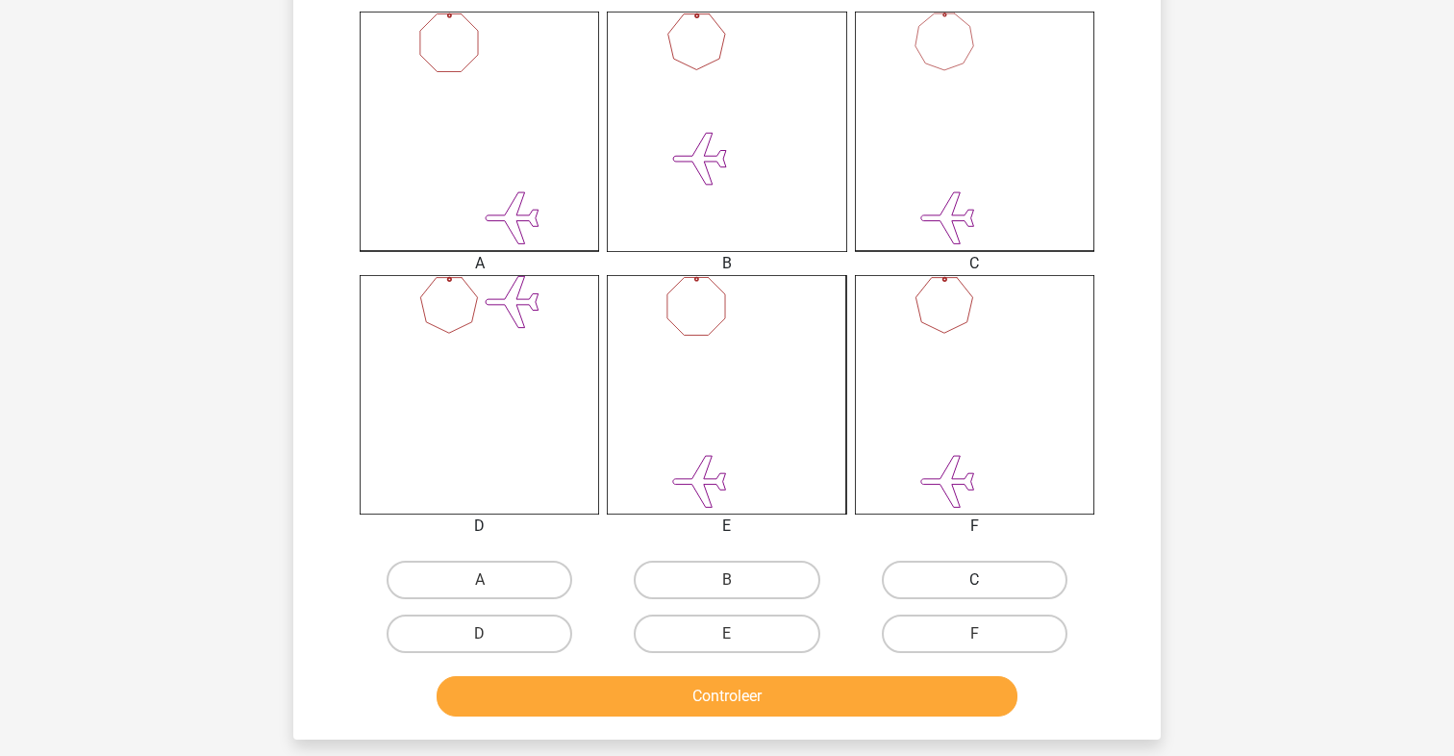
scroll to position [515, 0]
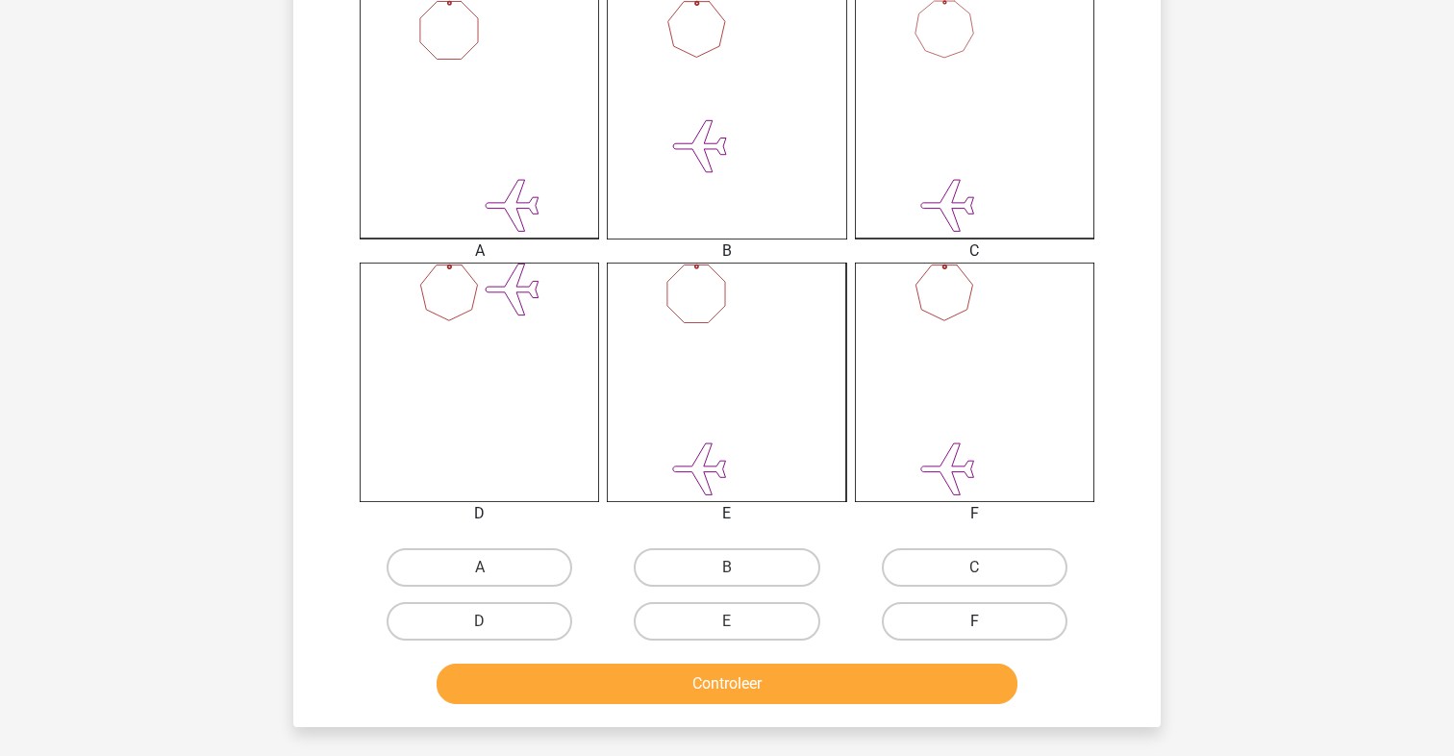
click at [957, 617] on label "F" at bounding box center [975, 621] width 186 height 38
click at [974, 621] on input "F" at bounding box center [980, 627] width 13 height 13
radio input "true"
click at [729, 689] on button "Controleer" at bounding box center [728, 684] width 582 height 40
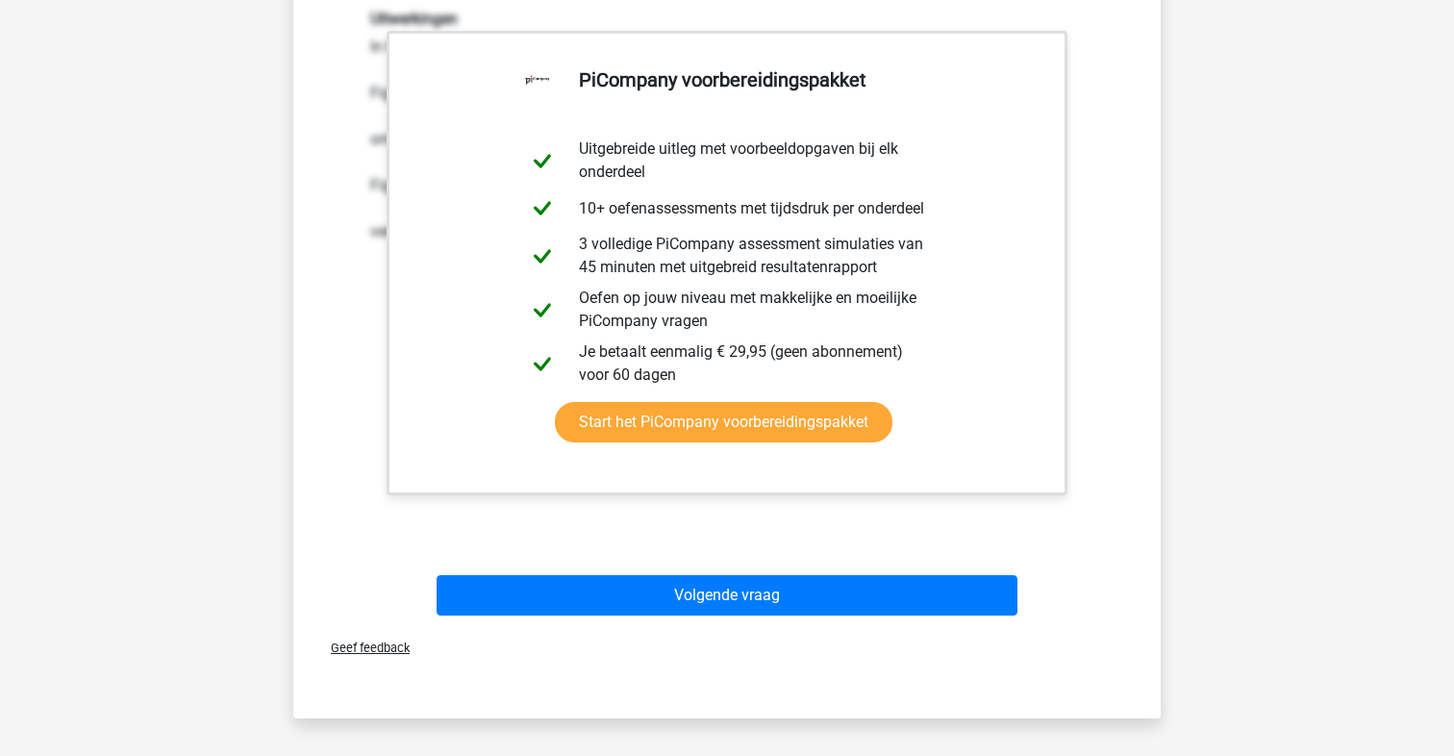
scroll to position [1235, 0]
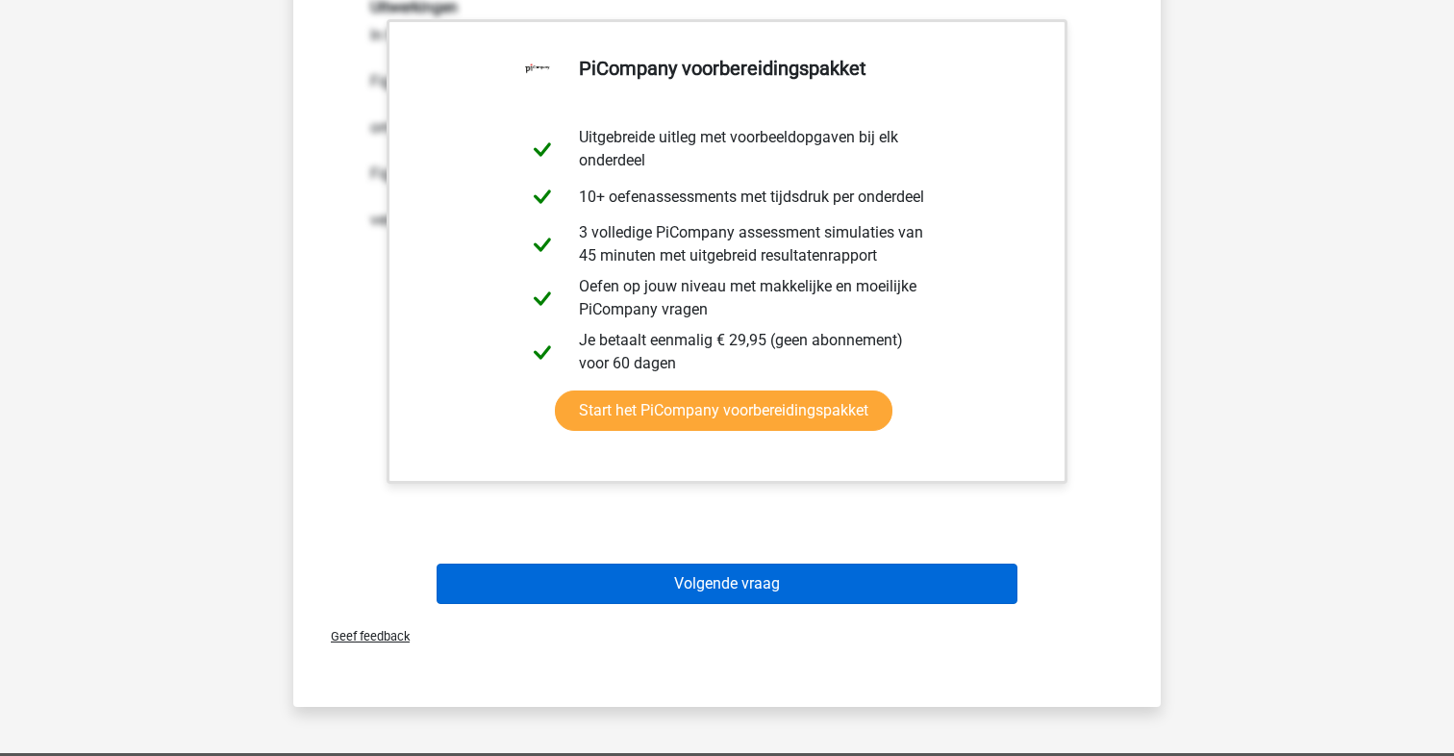
click at [702, 590] on button "Volgende vraag" at bounding box center [728, 584] width 582 height 40
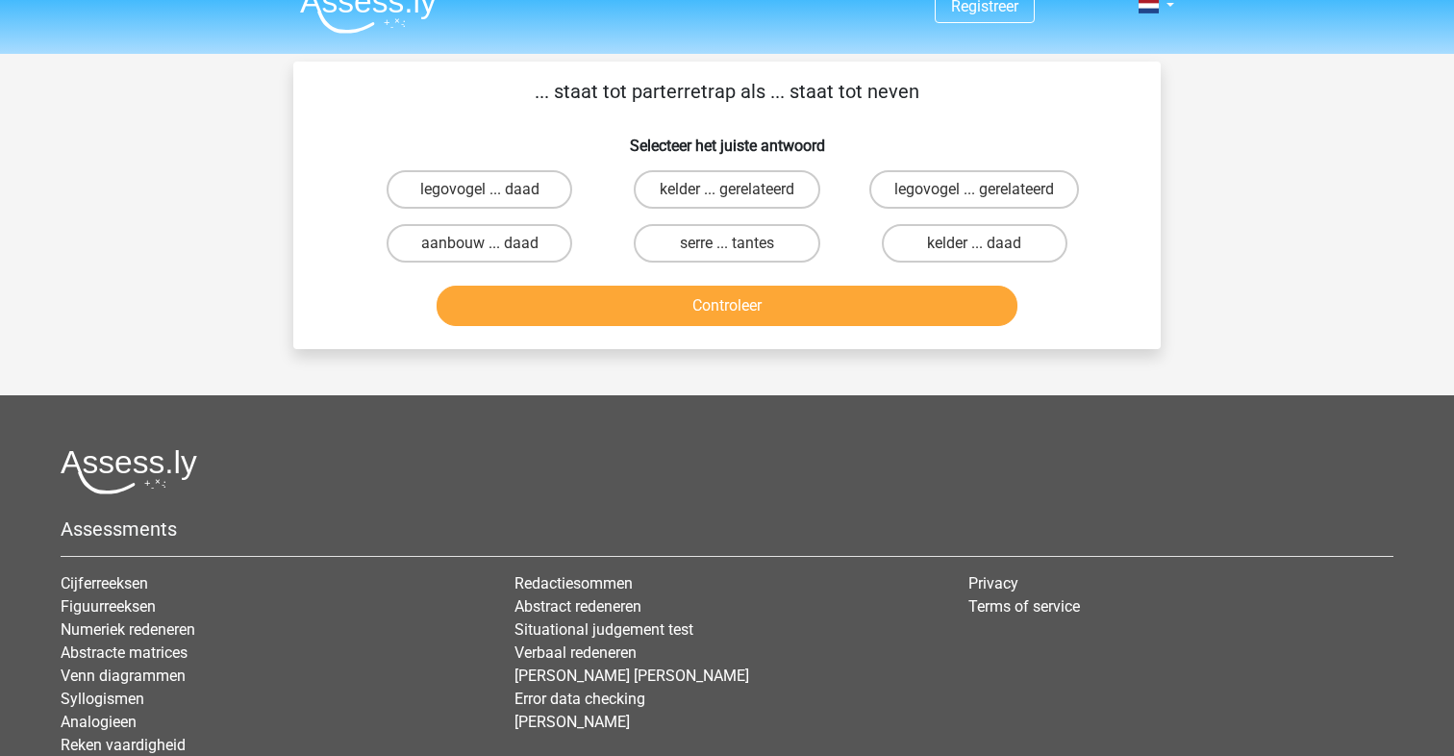
scroll to position [18, 0]
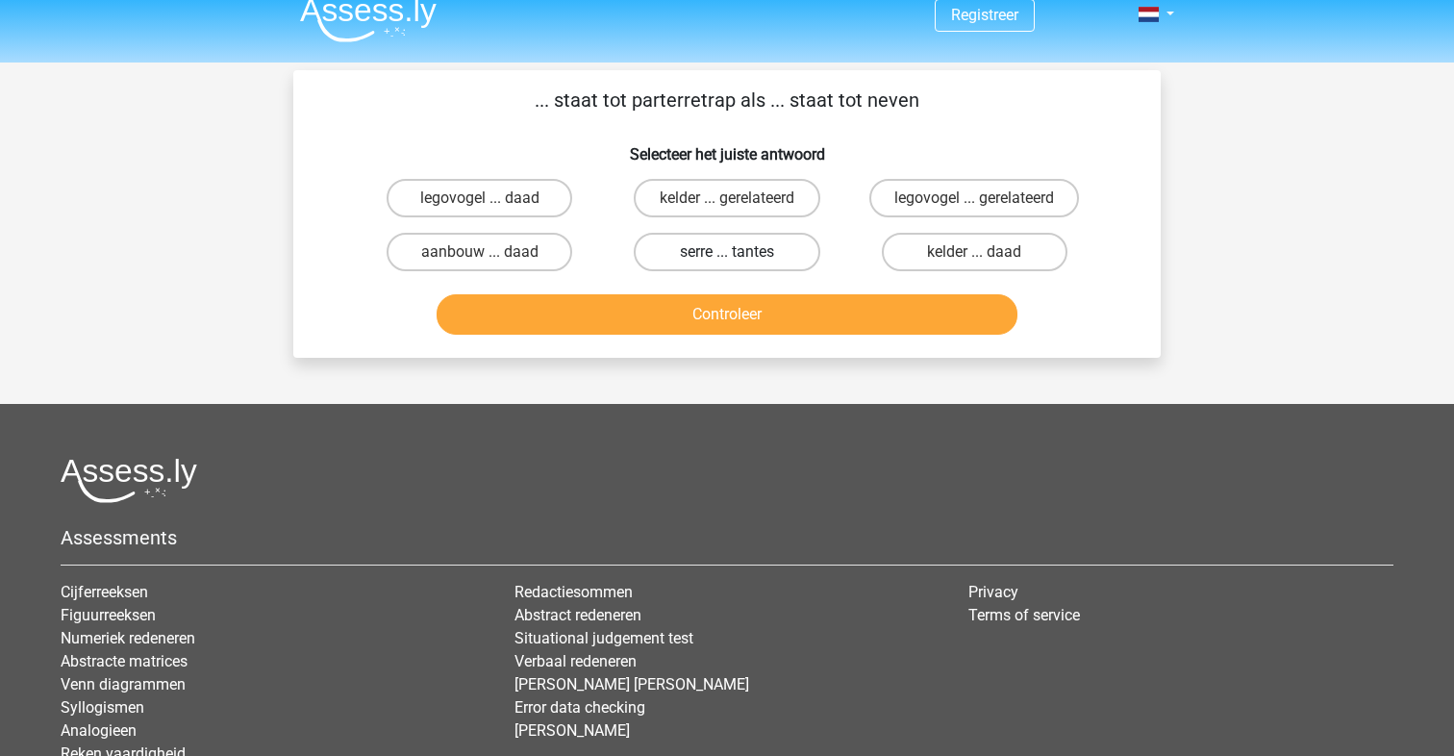
click at [747, 247] on label "serre ... tantes" at bounding box center [727, 252] width 186 height 38
click at [740, 252] on input "serre ... tantes" at bounding box center [733, 258] width 13 height 13
radio input "true"
click at [720, 314] on button "Controleer" at bounding box center [728, 314] width 582 height 40
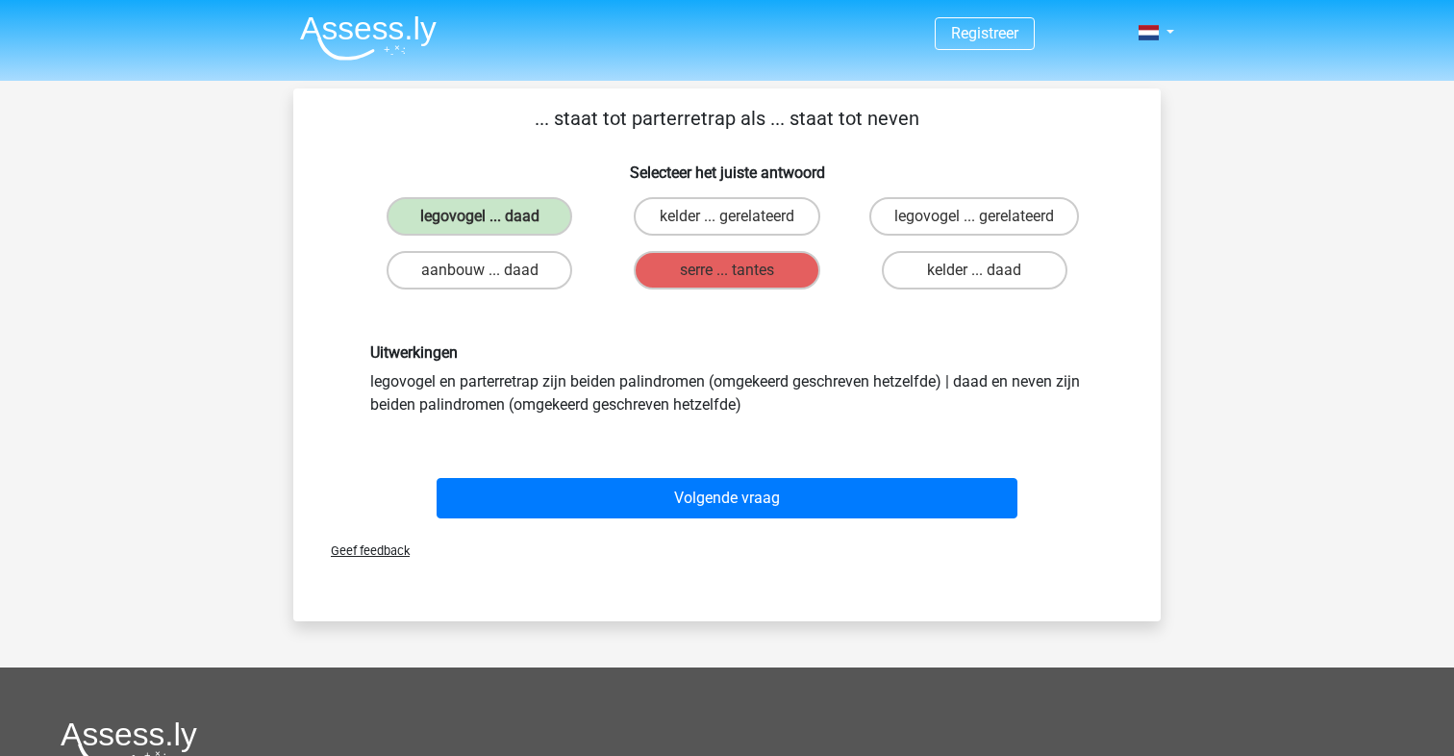
scroll to position [0, 0]
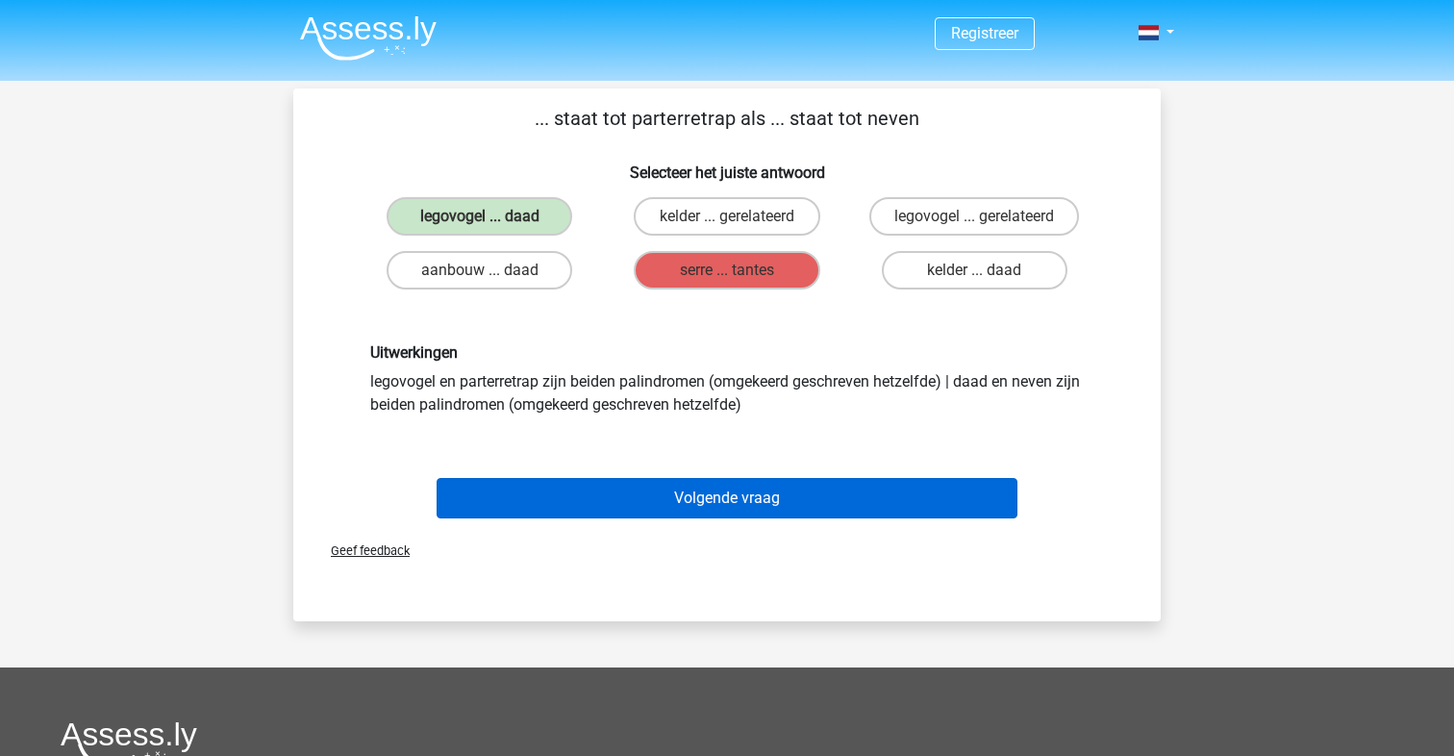
click at [720, 508] on button "Volgende vraag" at bounding box center [728, 498] width 582 height 40
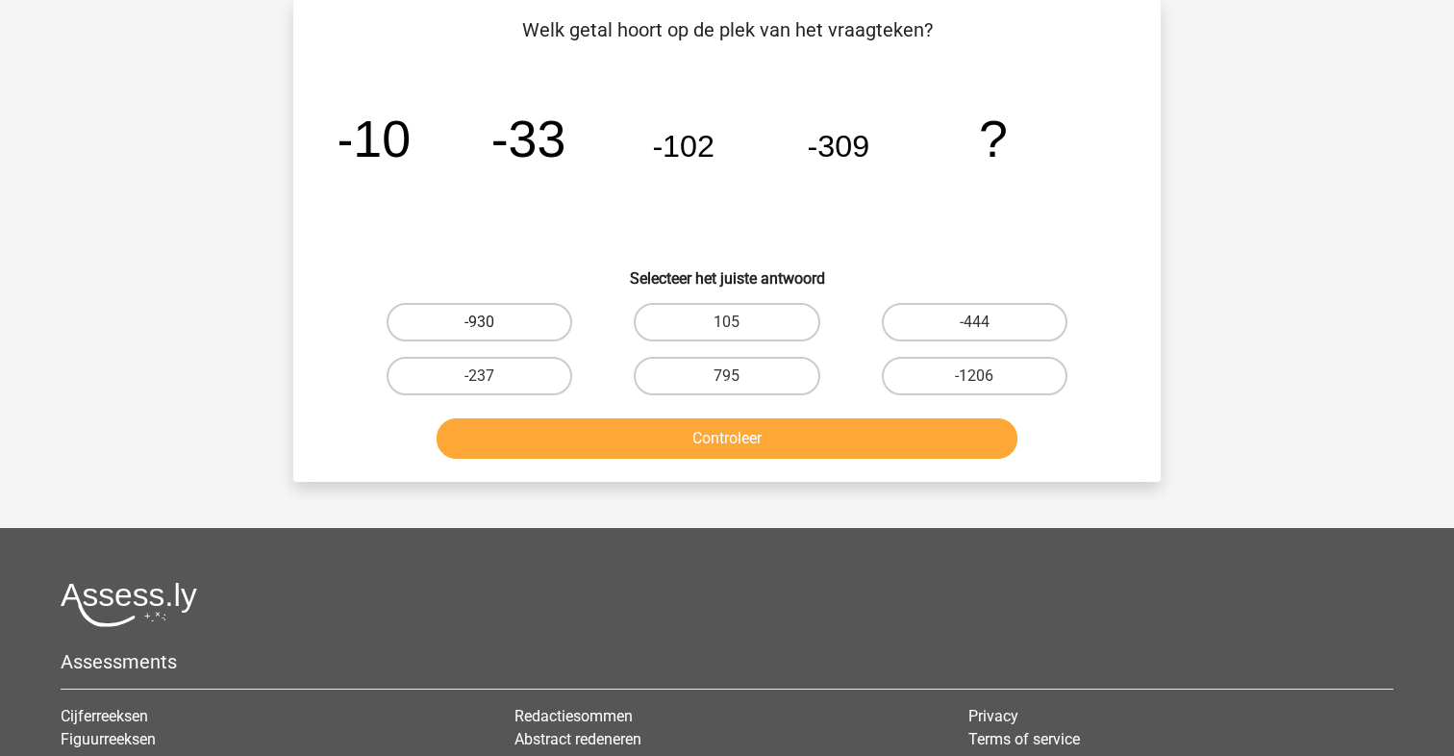
click at [494, 325] on label "-930" at bounding box center [480, 322] width 186 height 38
click at [492, 325] on input "-930" at bounding box center [486, 328] width 13 height 13
radio input "true"
click at [715, 438] on button "Controleer" at bounding box center [728, 438] width 582 height 40
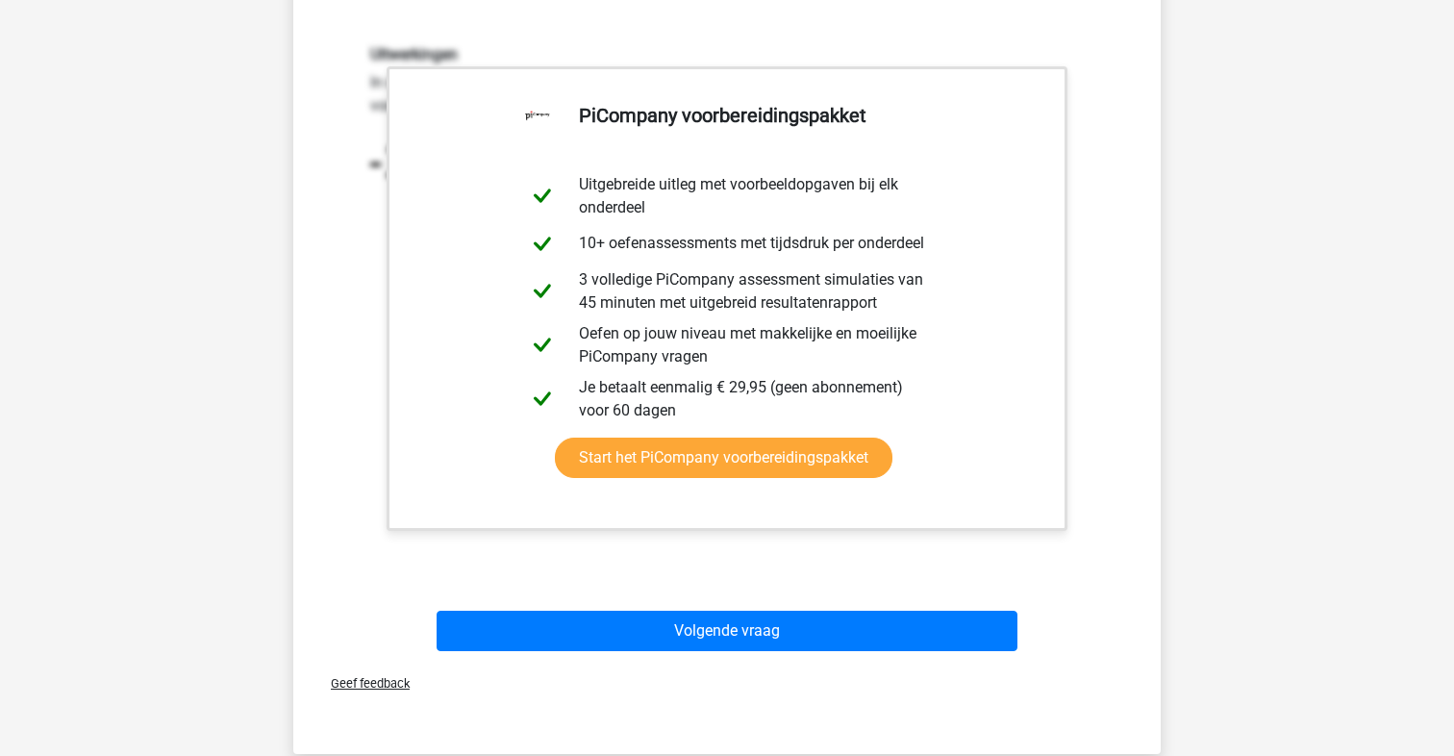
scroll to position [517, 0]
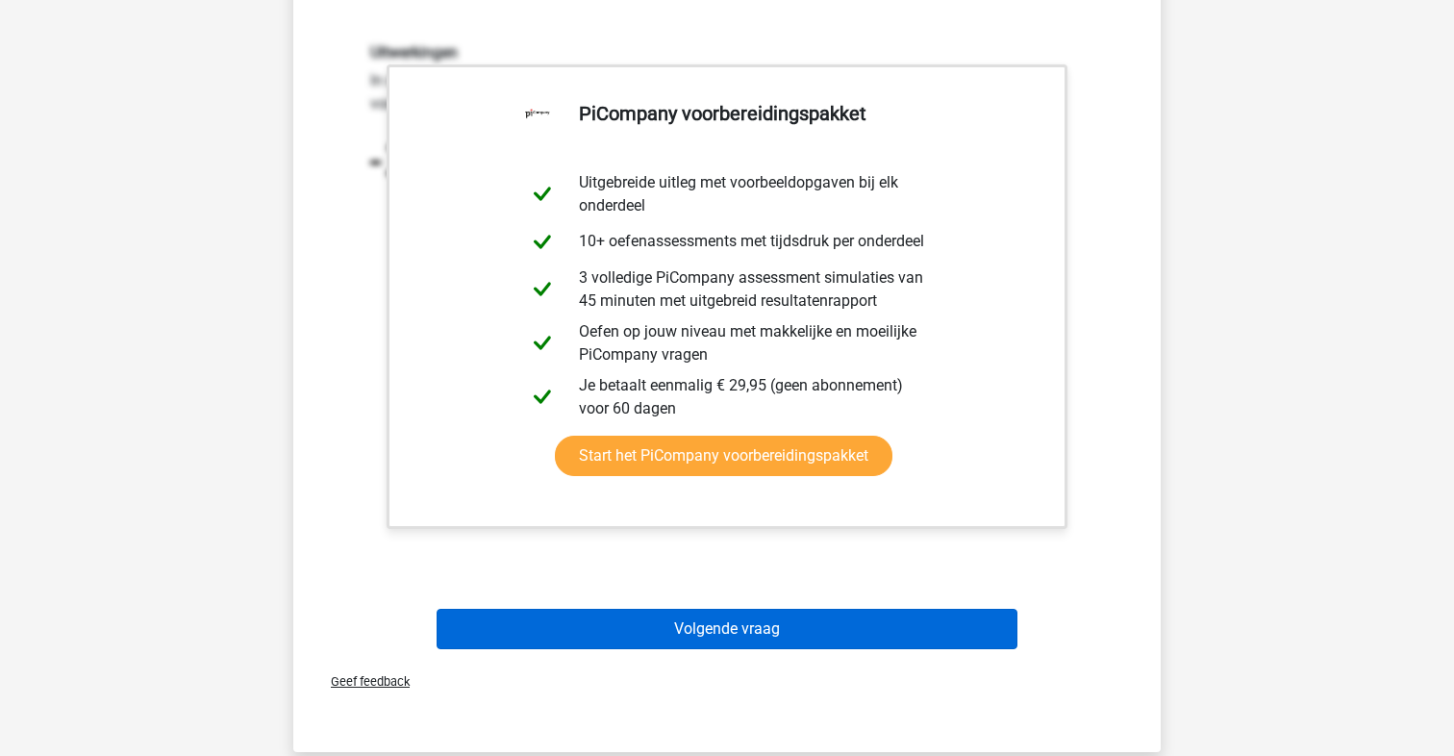
click at [715, 636] on button "Volgende vraag" at bounding box center [728, 629] width 582 height 40
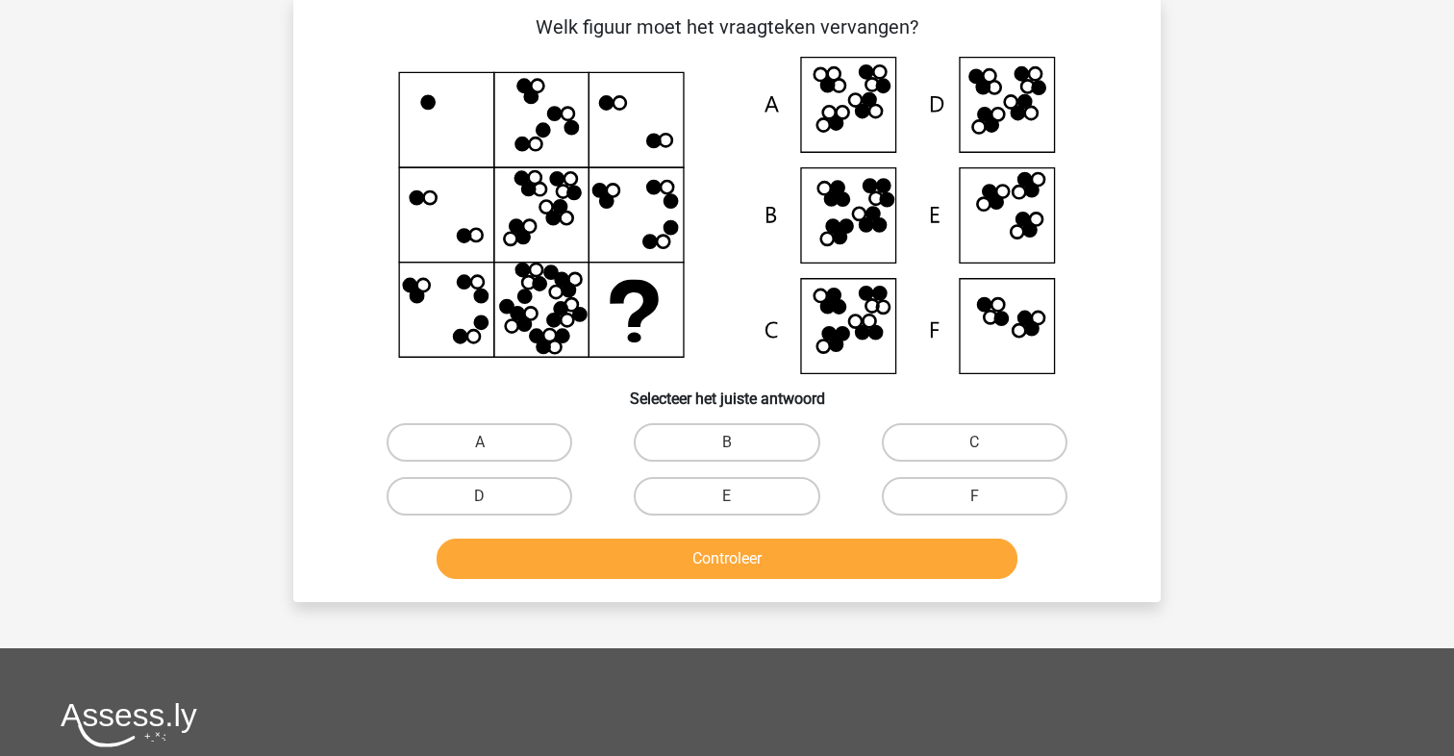
scroll to position [88, 0]
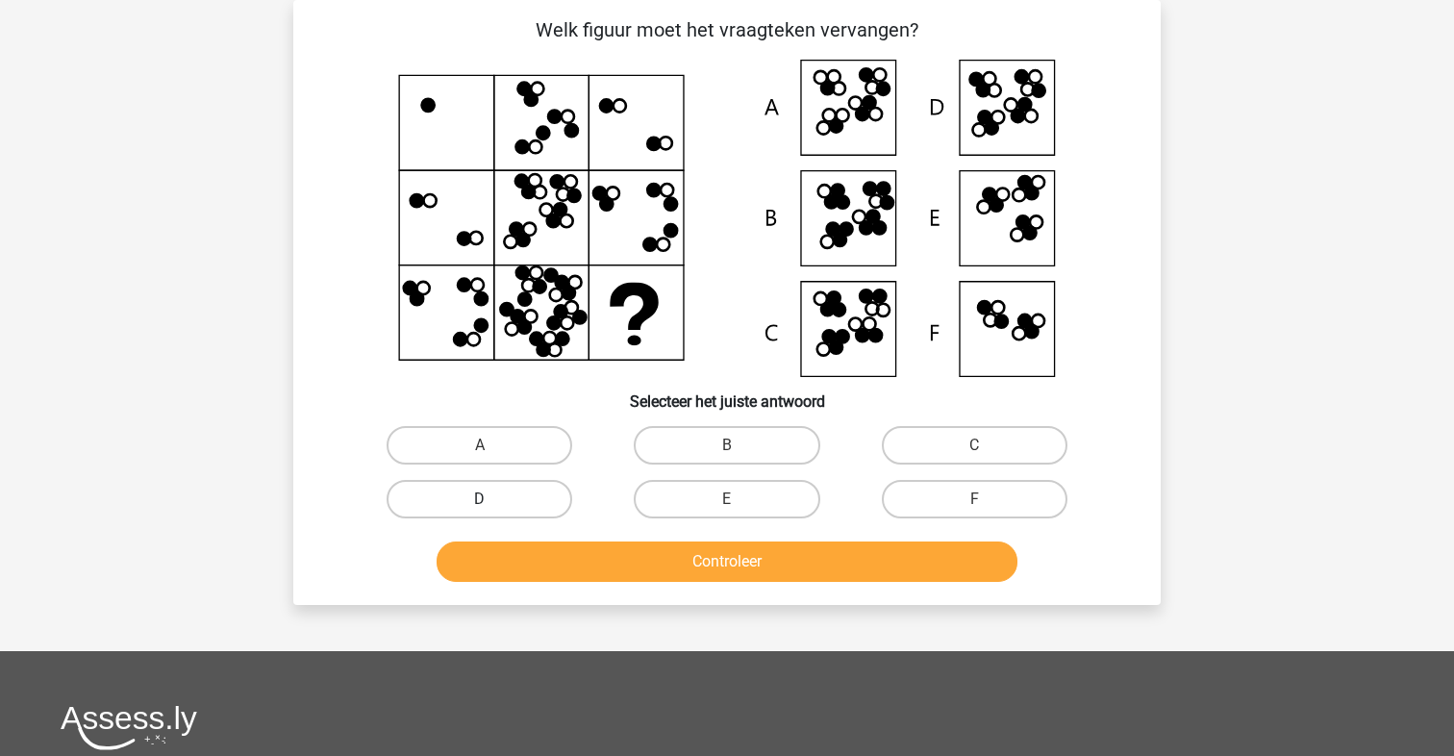
click at [521, 496] on label "D" at bounding box center [480, 499] width 186 height 38
click at [492, 499] on input "D" at bounding box center [486, 505] width 13 height 13
radio input "true"
click at [715, 559] on button "Controleer" at bounding box center [728, 561] width 582 height 40
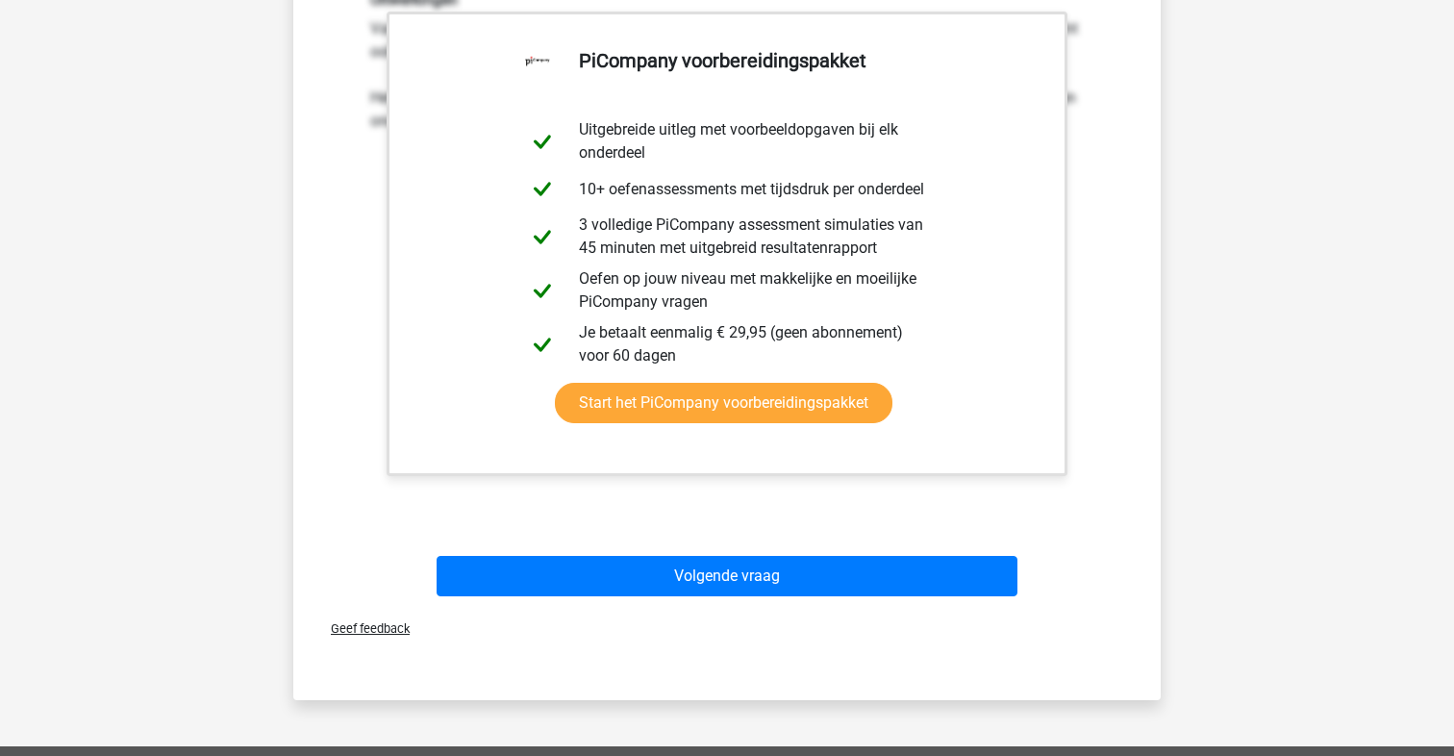
scroll to position [695, 0]
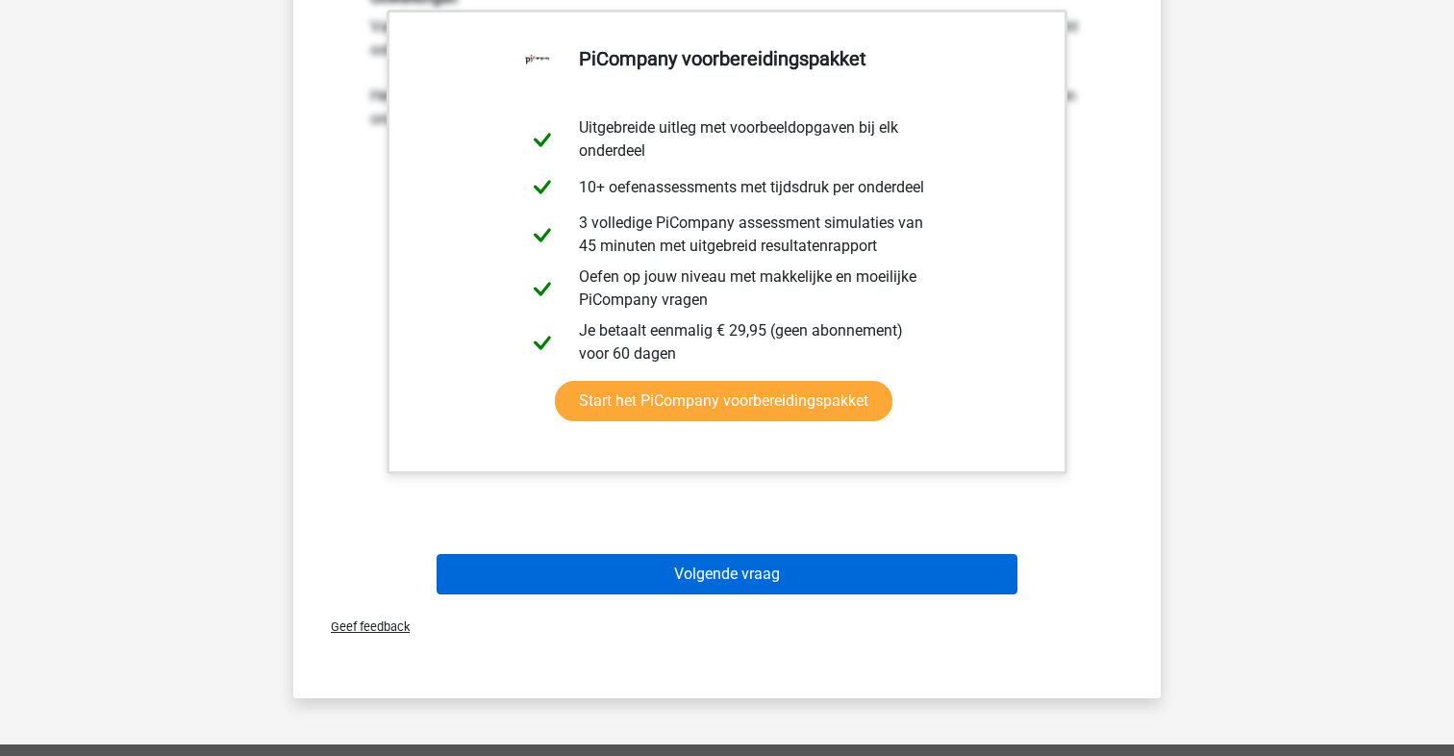
click at [715, 577] on button "Volgende vraag" at bounding box center [728, 574] width 582 height 40
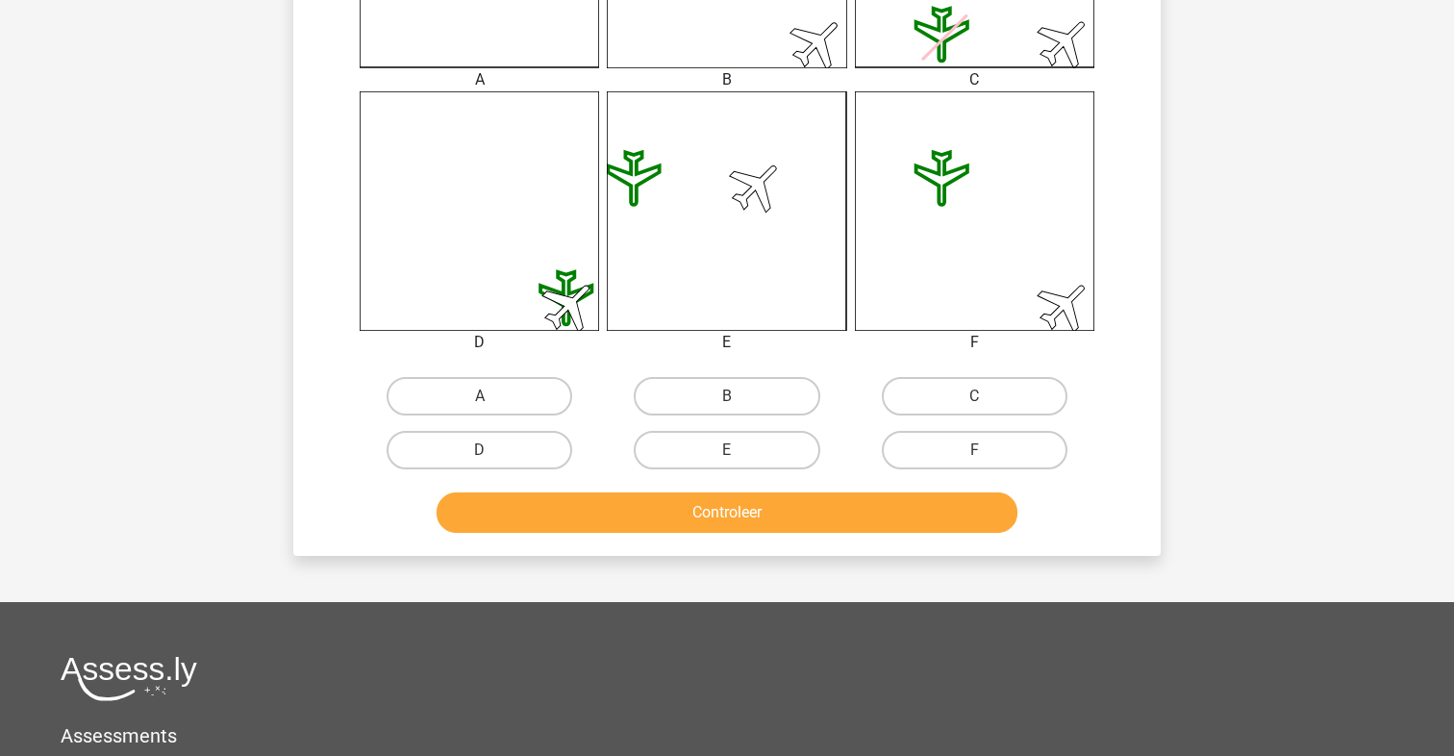
scroll to position [706, 0]
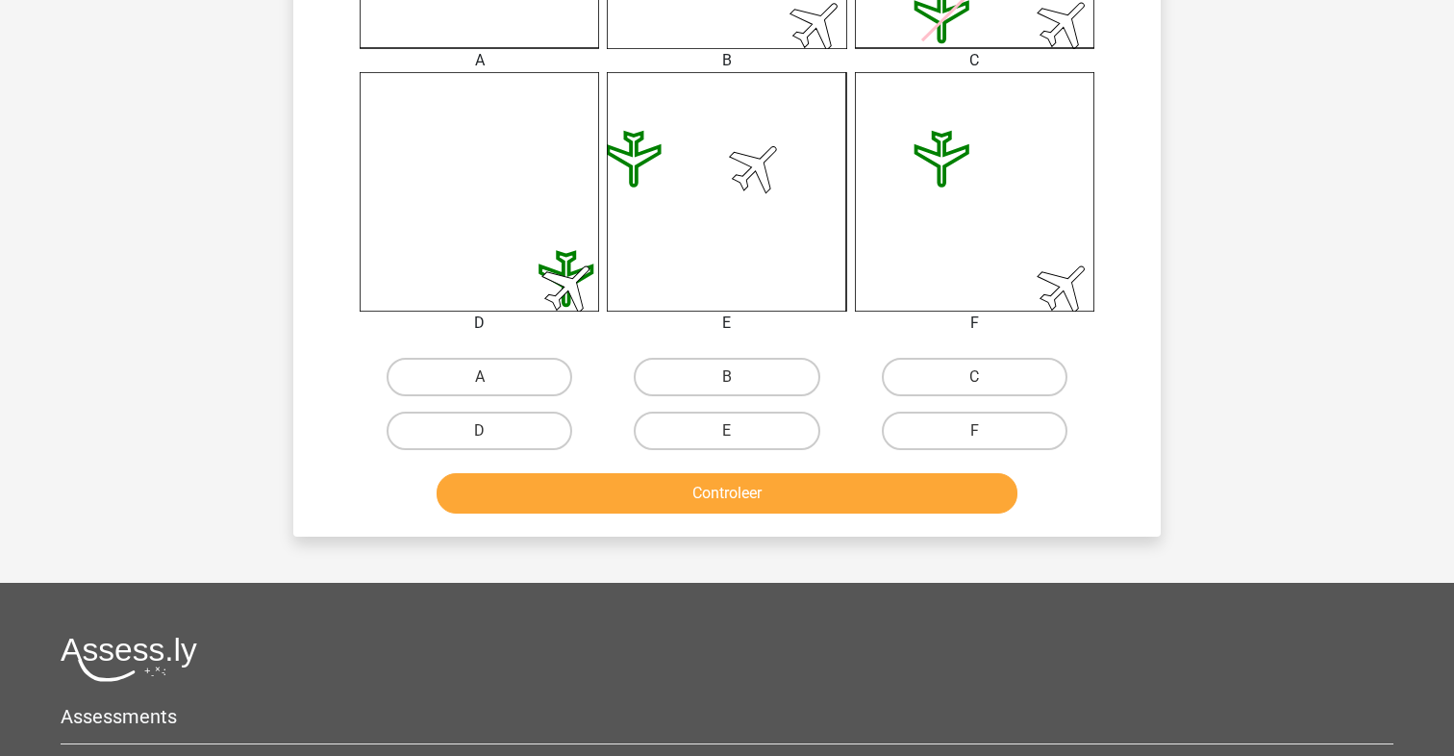
click at [729, 431] on input "E" at bounding box center [733, 437] width 13 height 13
radio input "true"
click at [724, 501] on button "Controleer" at bounding box center [728, 493] width 582 height 40
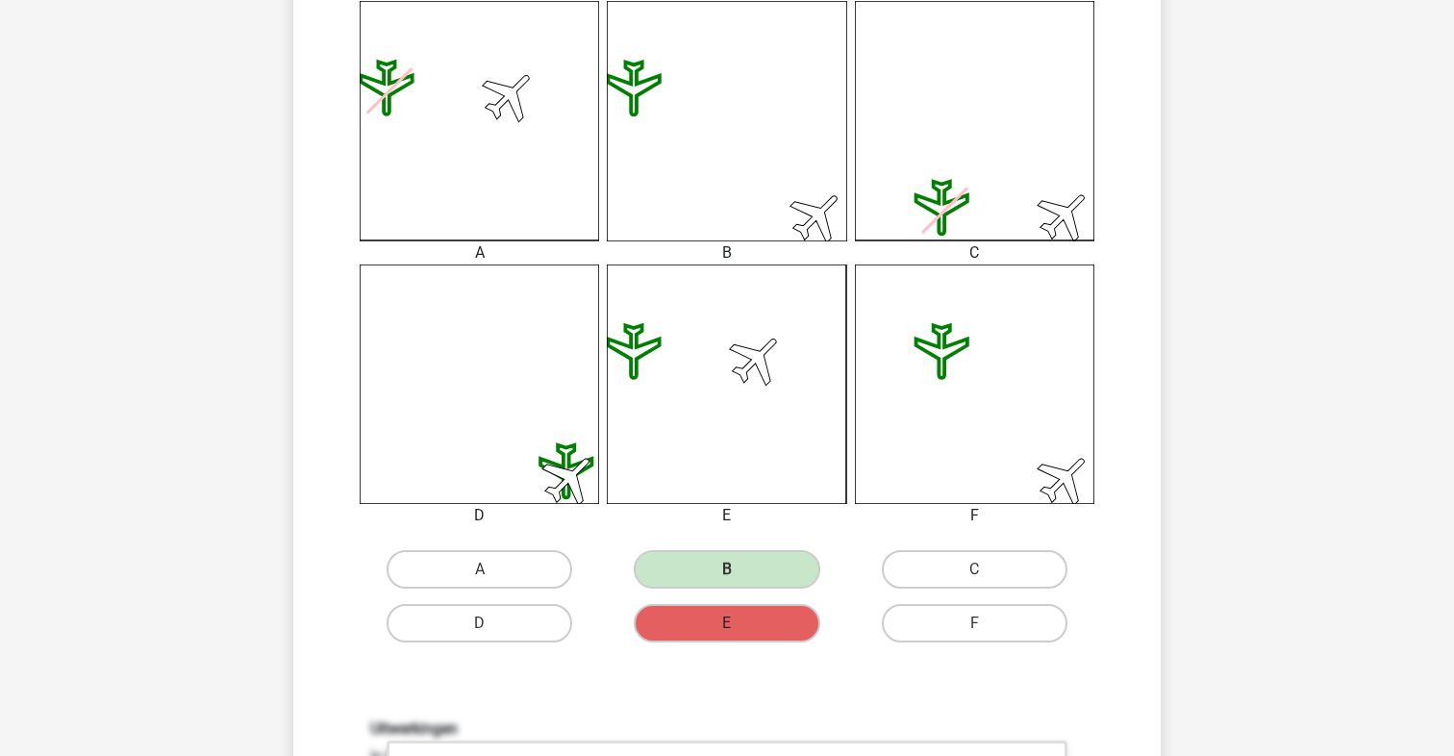
scroll to position [513, 0]
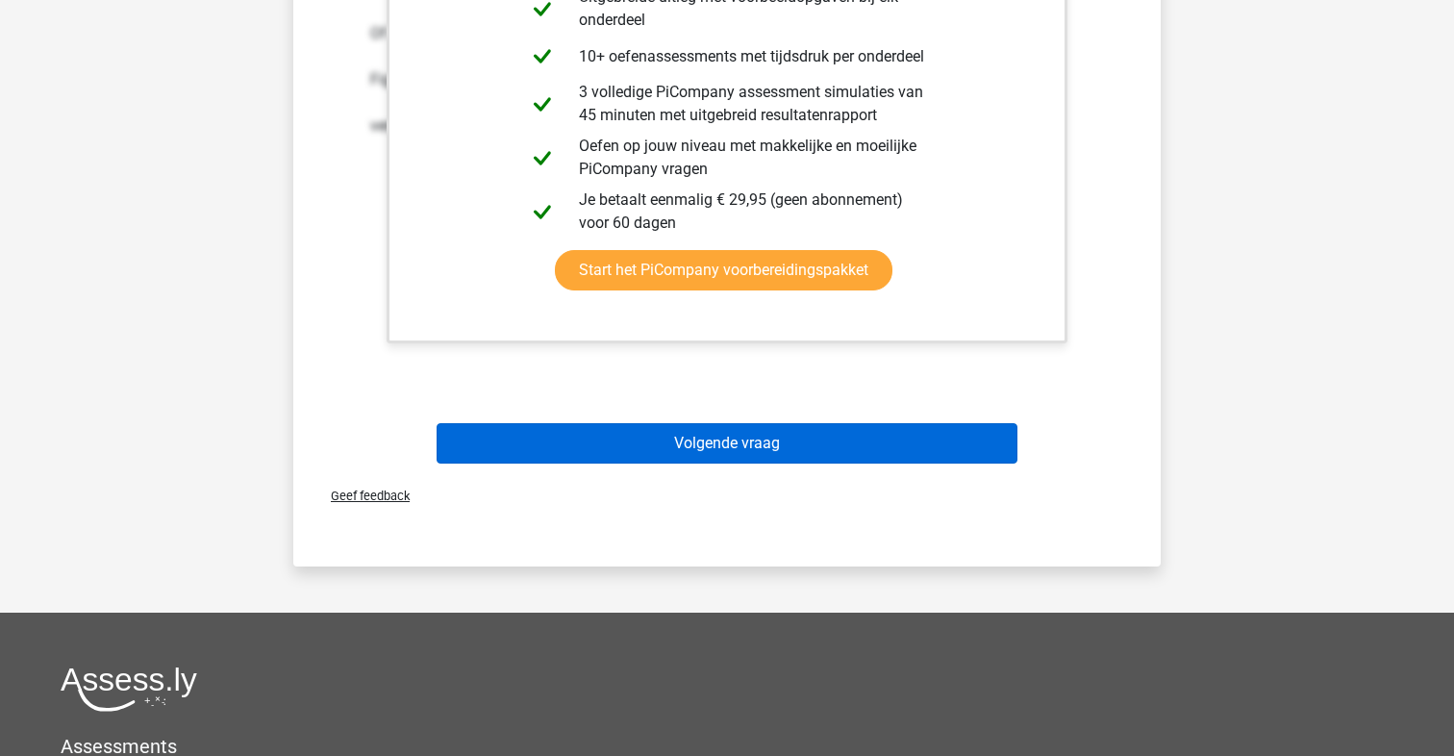
click at [743, 440] on button "Volgende vraag" at bounding box center [728, 443] width 582 height 40
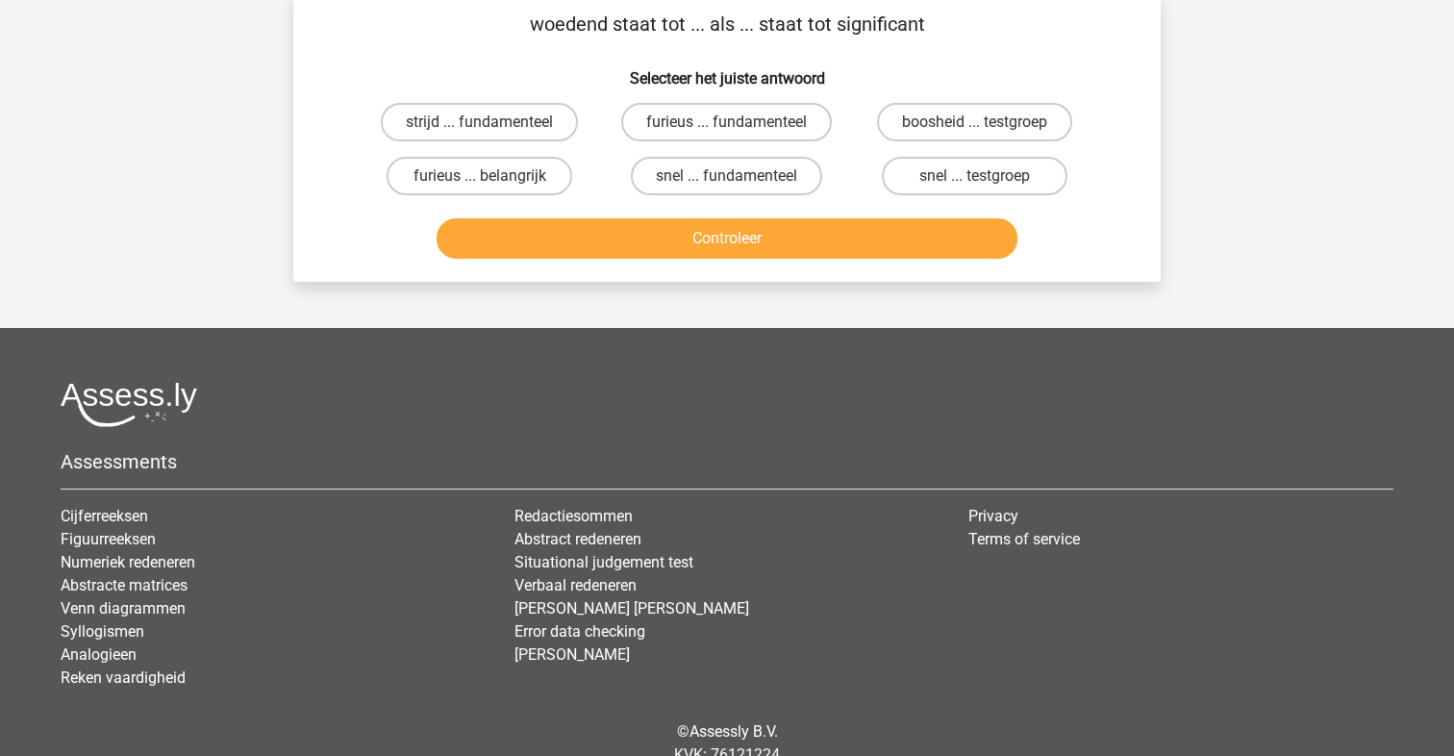
scroll to position [88, 0]
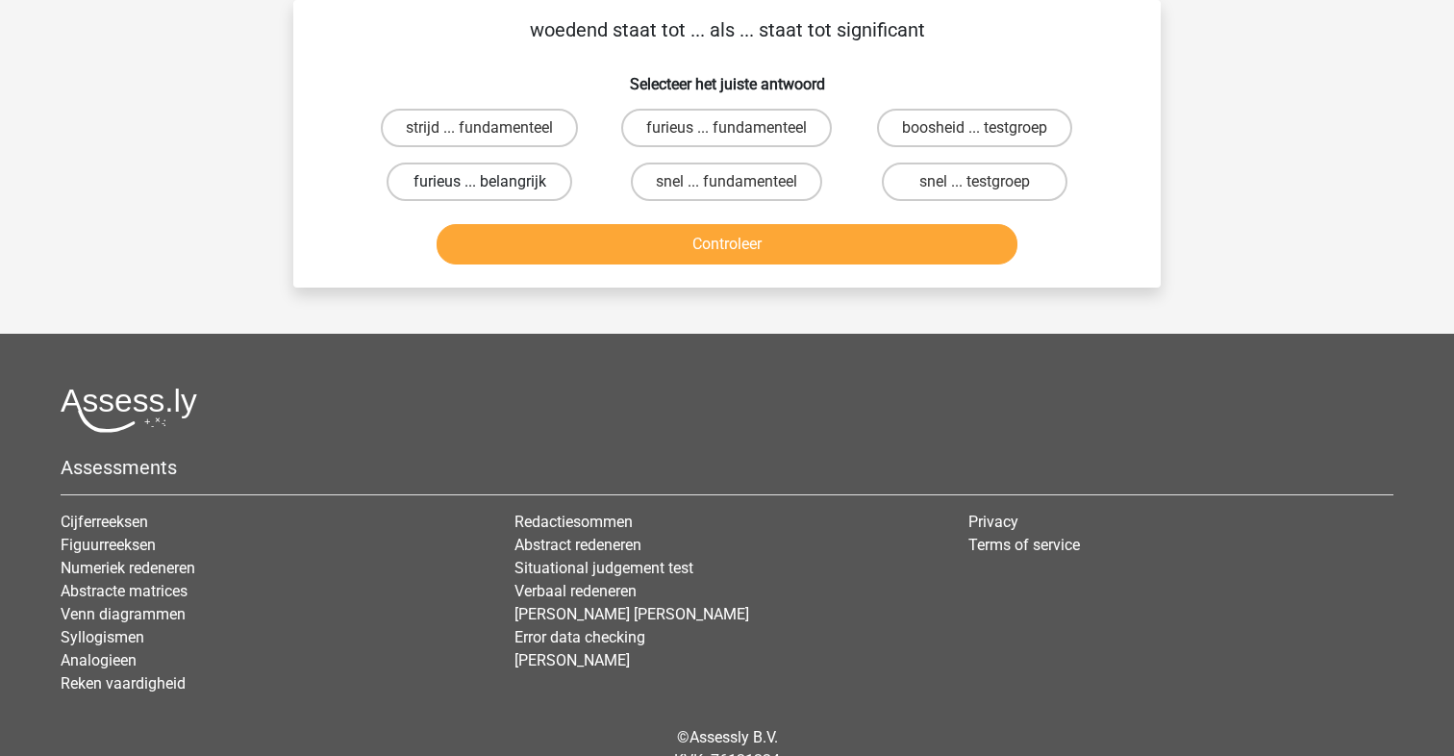
click at [517, 189] on label "furieus ... belangrijk" at bounding box center [480, 182] width 186 height 38
click at [492, 189] on input "furieus ... belangrijk" at bounding box center [486, 188] width 13 height 13
radio input "true"
click at [710, 243] on button "Controleer" at bounding box center [728, 244] width 582 height 40
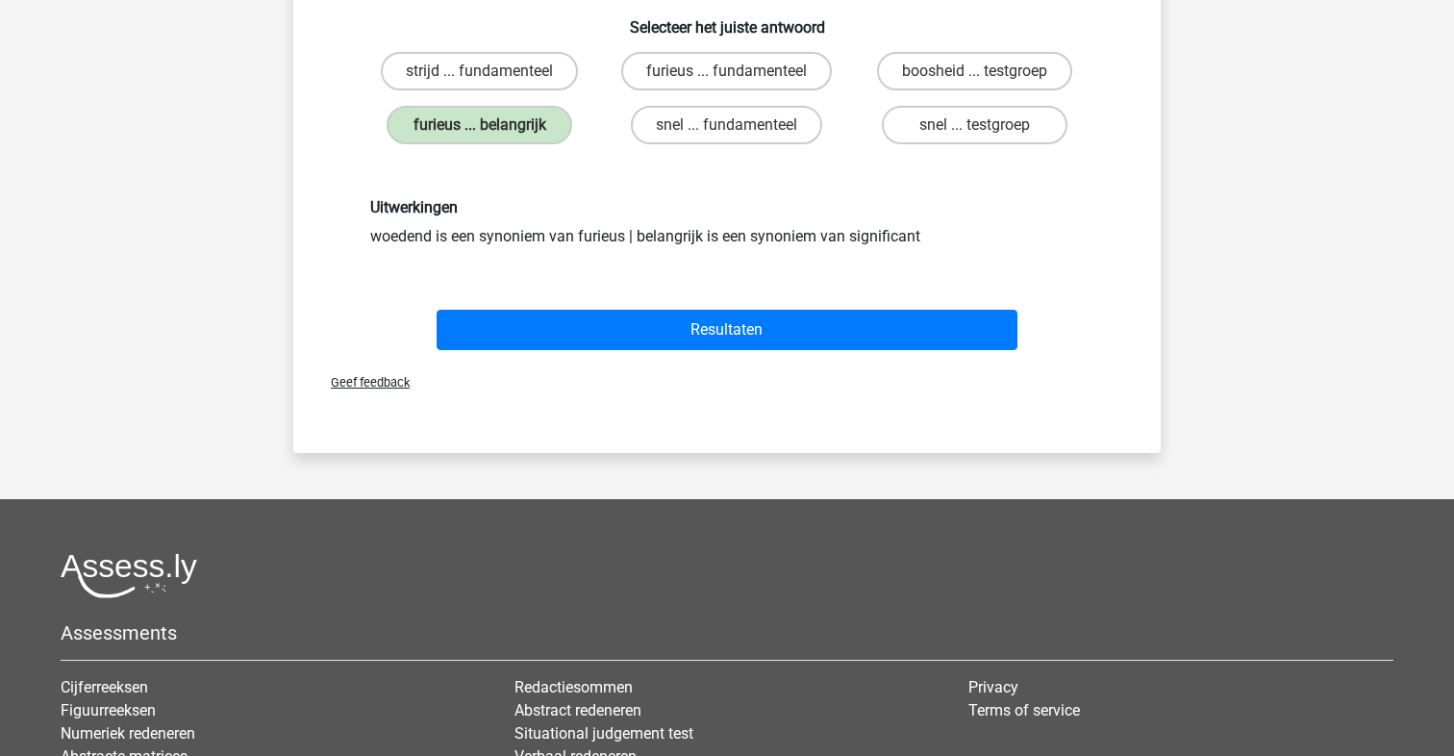
scroll to position [152, 0]
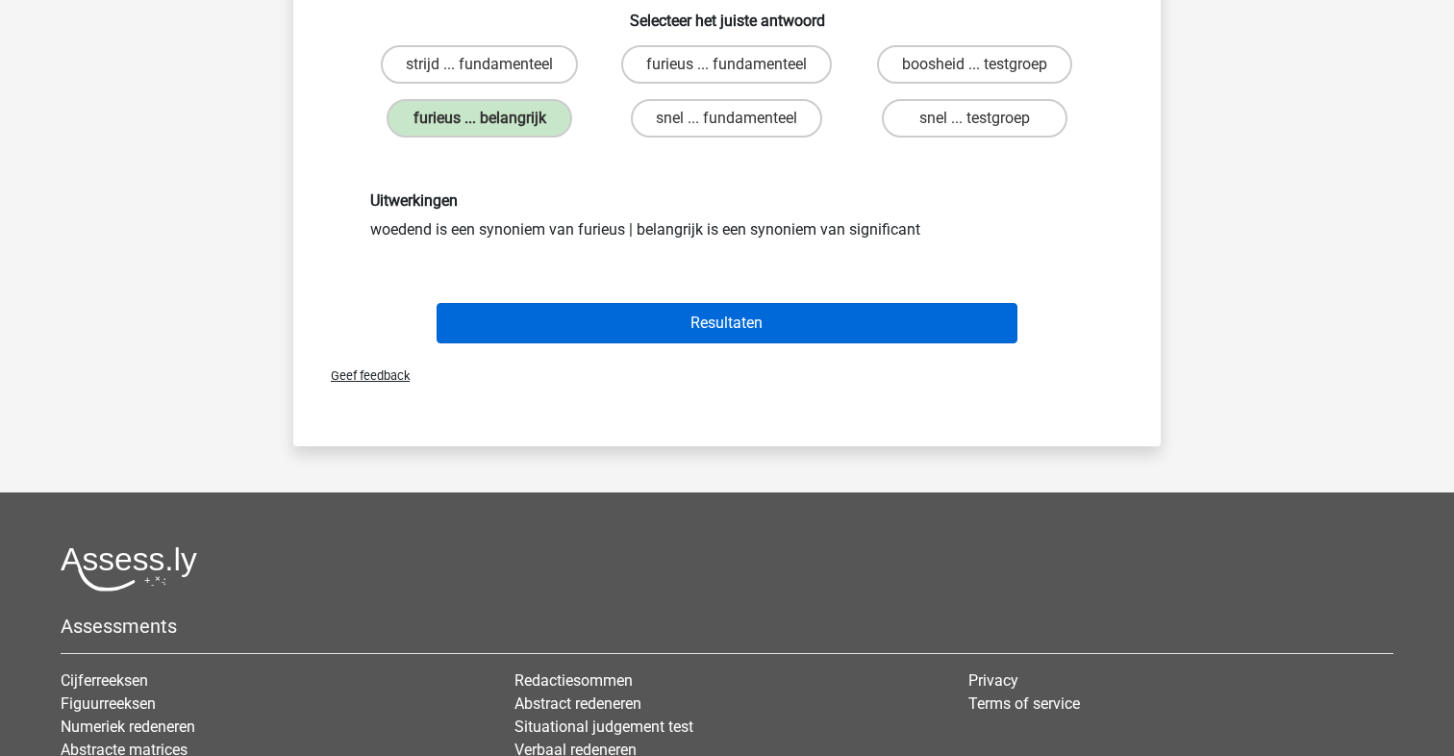
click at [719, 324] on button "Resultaten" at bounding box center [728, 323] width 582 height 40
